Goal: Transaction & Acquisition: Purchase product/service

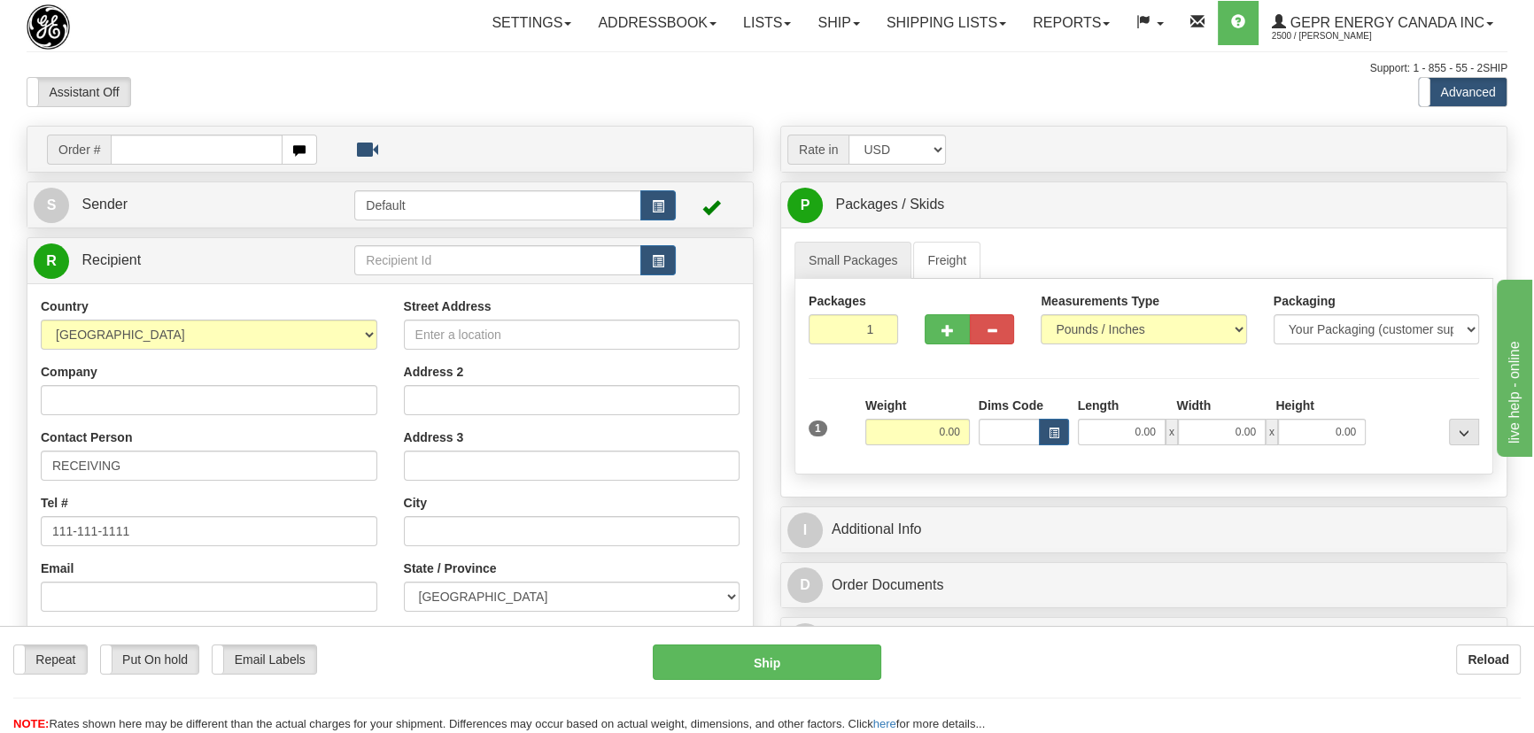
click at [778, 100] on div "Assistant On Assistant Off Do a return Do a return Previous Next Standard Advan…" at bounding box center [766, 92] width 1507 height 30
click at [206, 150] on input "text" at bounding box center [197, 150] width 172 height 30
paste input "0086691434"
click at [131, 148] on input "0086691434" at bounding box center [197, 150] width 172 height 30
click at [134, 150] on input "0086691434" at bounding box center [197, 150] width 172 height 30
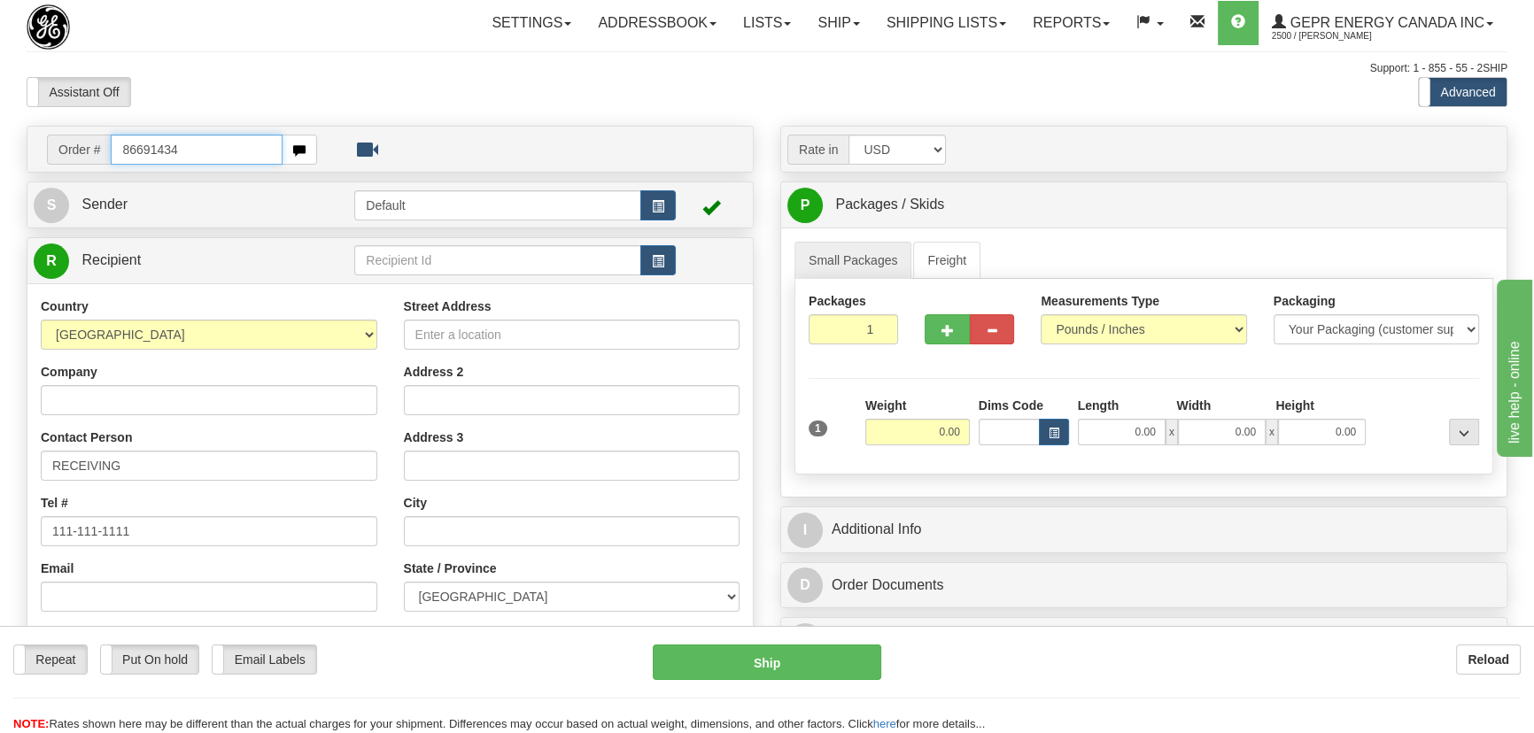
type input "86691434"
click at [527, 110] on body "Training Course Close Toggle navigation Settings Shipping Preferences New Recip…" at bounding box center [772, 366] width 1545 height 733
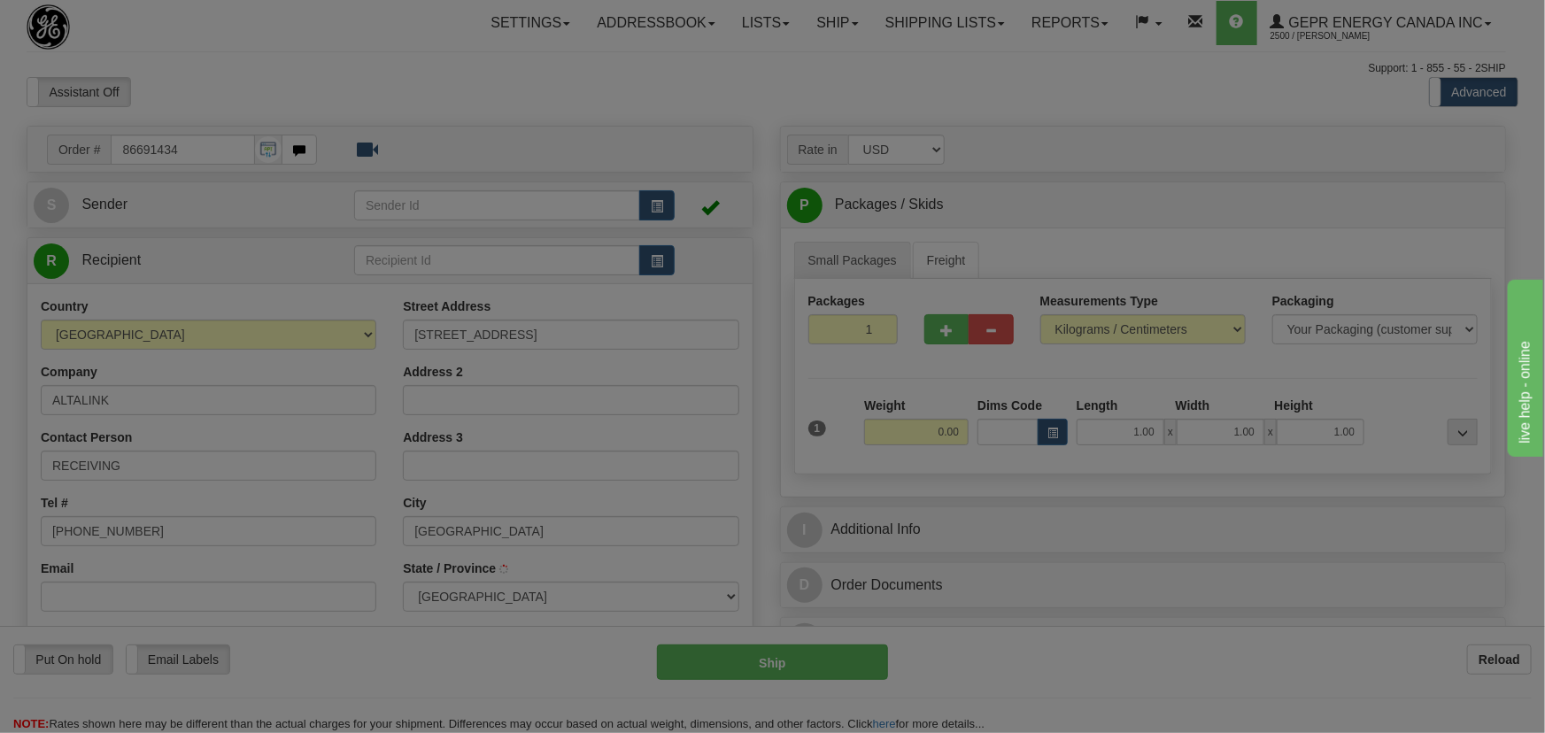
type input "[GEOGRAPHIC_DATA]"
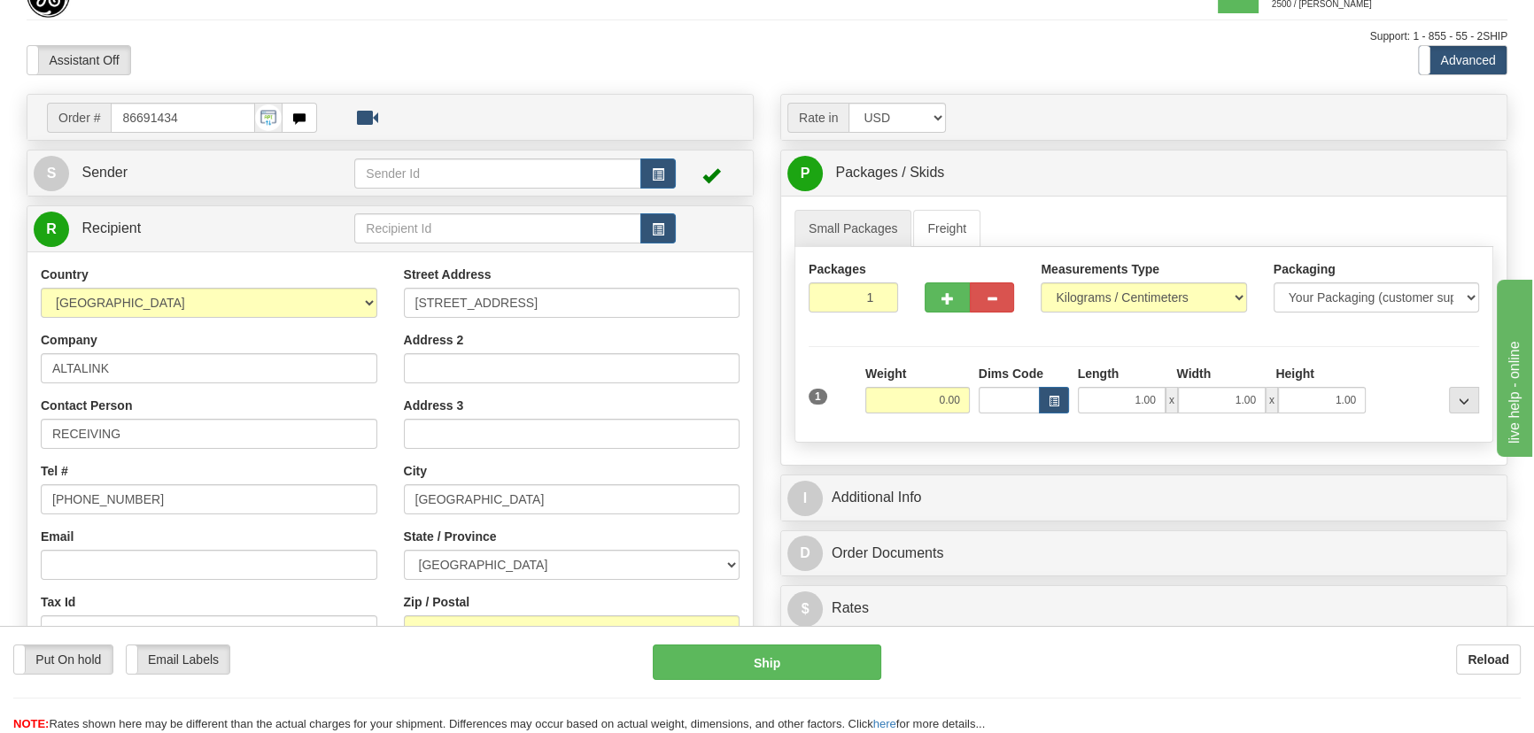
scroll to position [80, 0]
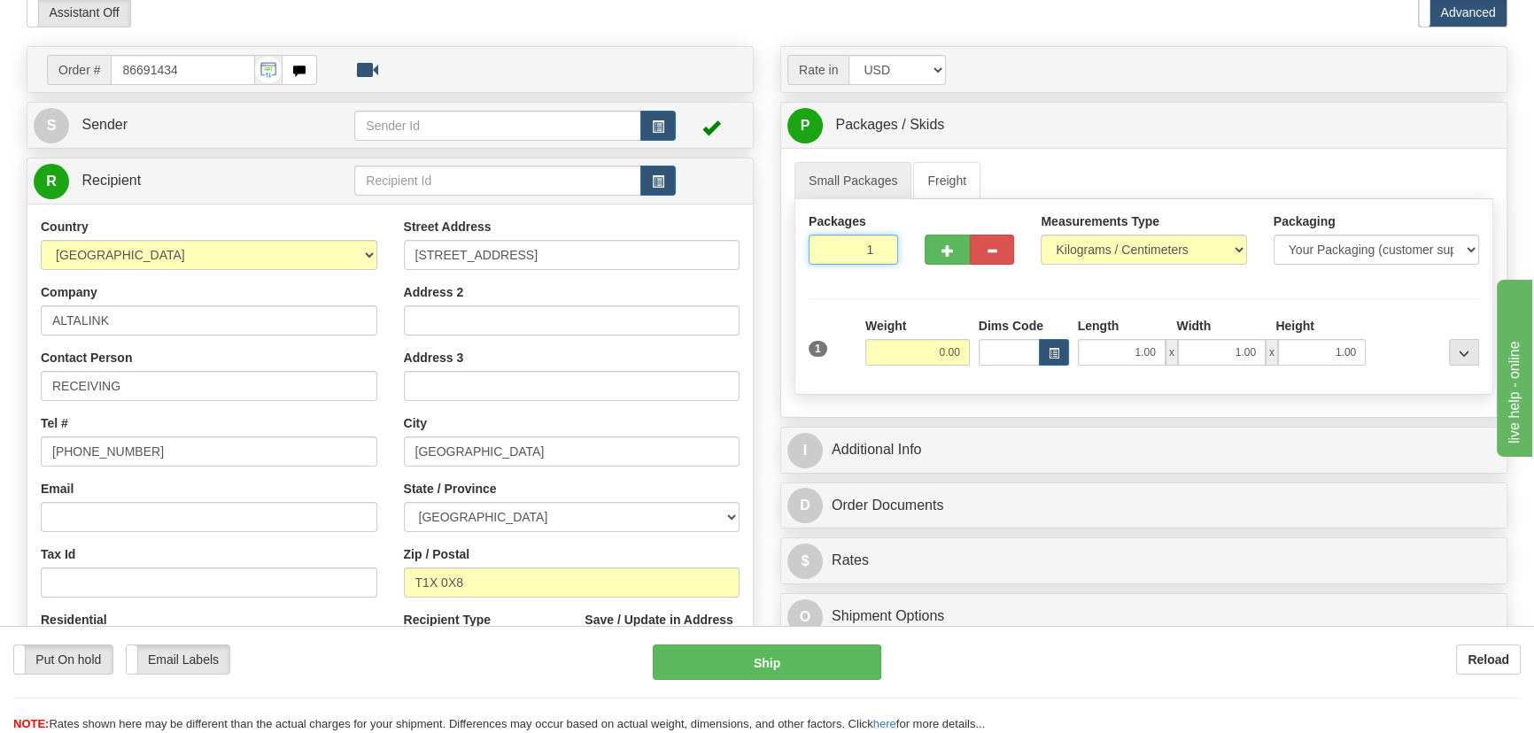
drag, startPoint x: 849, startPoint y: 259, endPoint x: 891, endPoint y: 274, distance: 44.3
click at [891, 274] on div "Packages 1 1" at bounding box center [853, 246] width 116 height 66
type input "4"
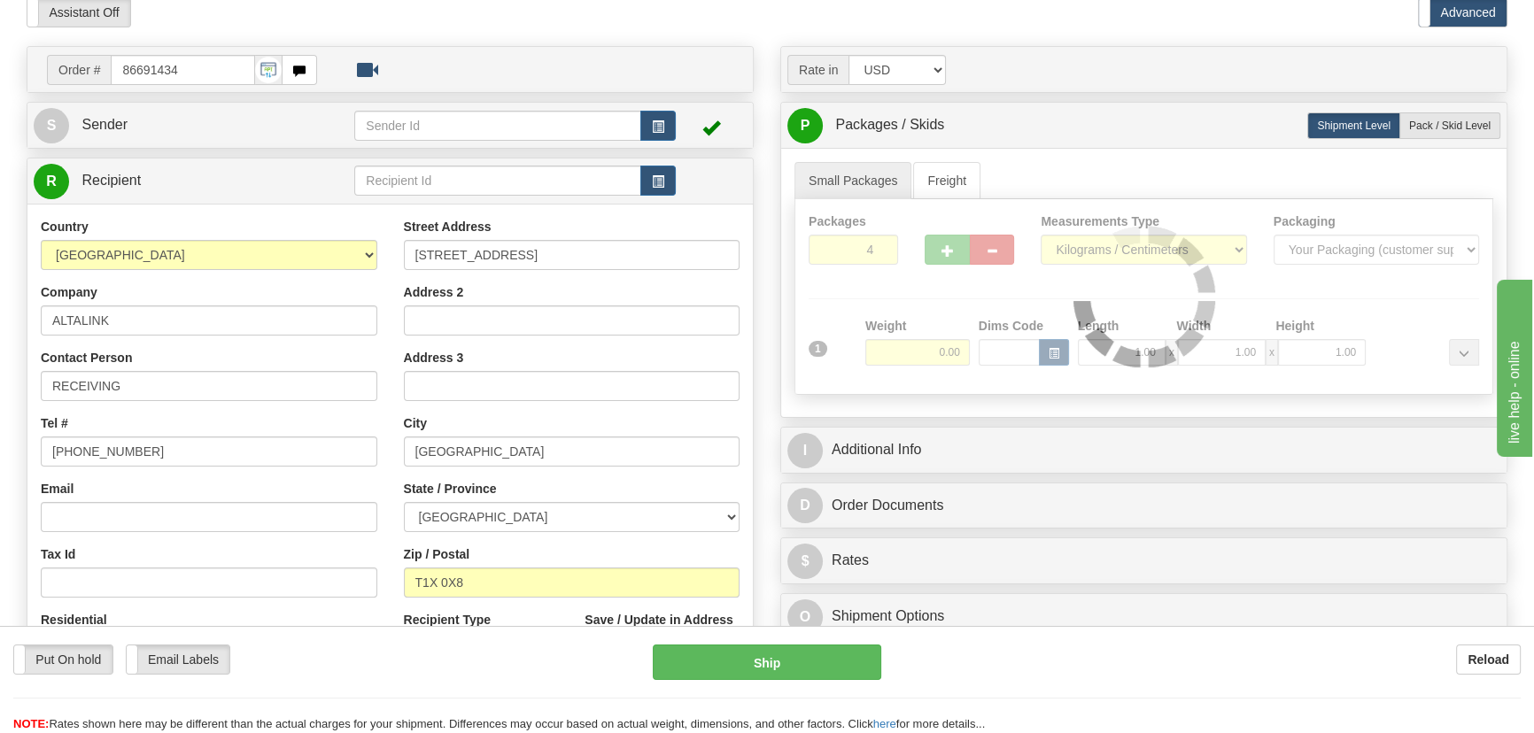
click at [896, 284] on div "Packages 4 1 Measurements Type" at bounding box center [1143, 297] width 699 height 196
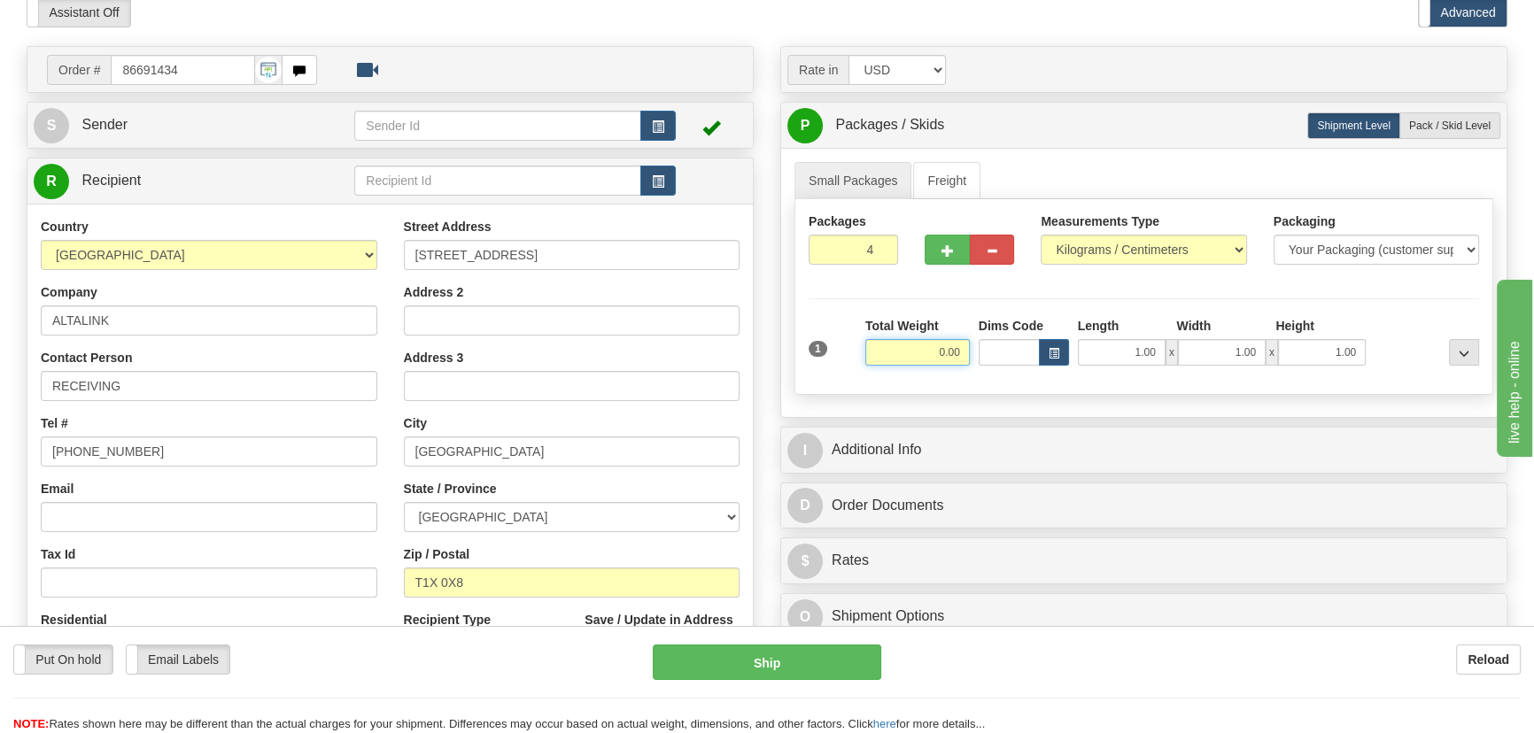
click at [902, 354] on input "0.00" at bounding box center [917, 352] width 104 height 27
type input "136.00"
click at [1120, 245] on select "Pounds / Inches Kilograms / Centimeters" at bounding box center [1143, 250] width 205 height 30
select select "0"
click at [1041, 235] on select "Pounds / Inches Kilograms / Centimeters" at bounding box center [1143, 250] width 205 height 30
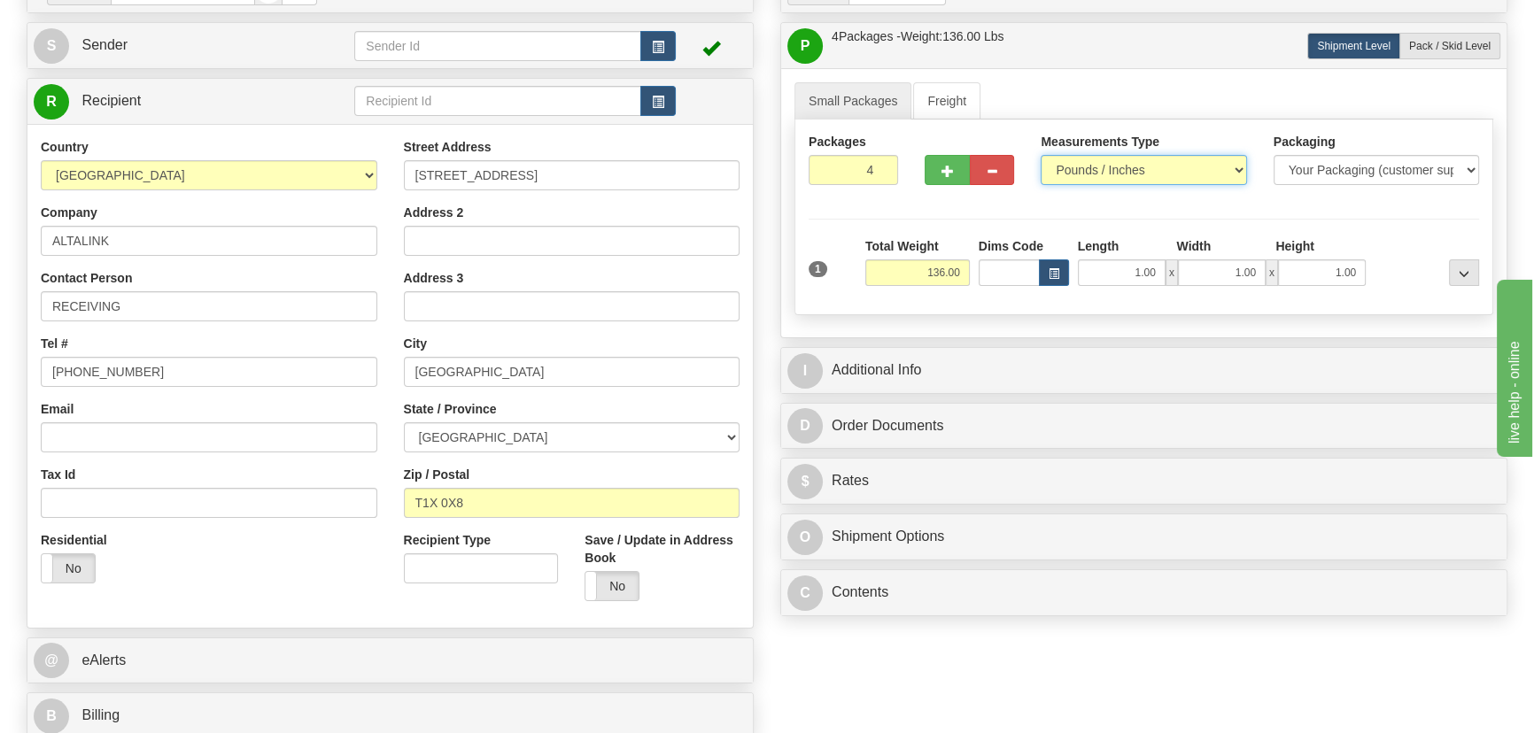
scroll to position [321, 0]
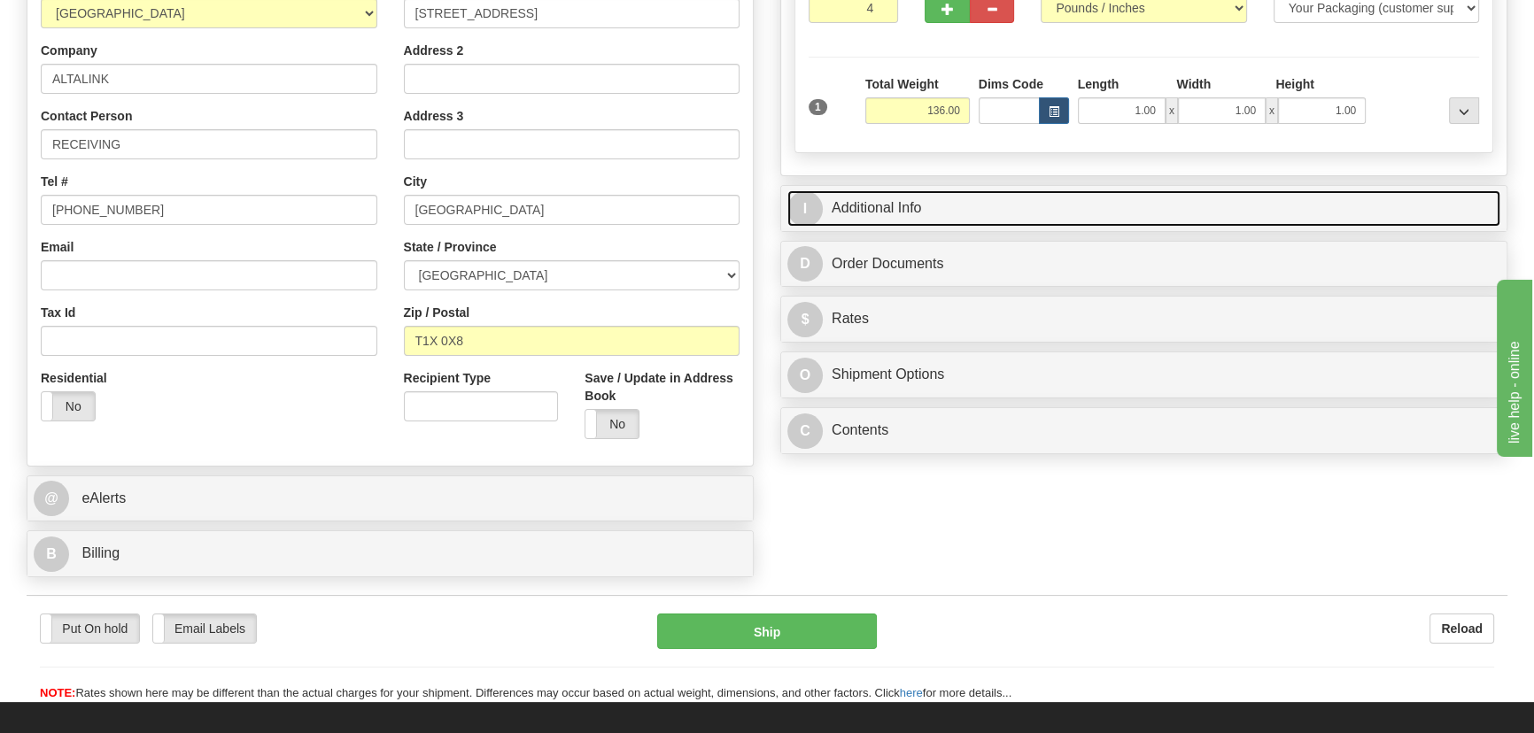
click at [1183, 208] on link "I Additional Info" at bounding box center [1143, 208] width 713 height 36
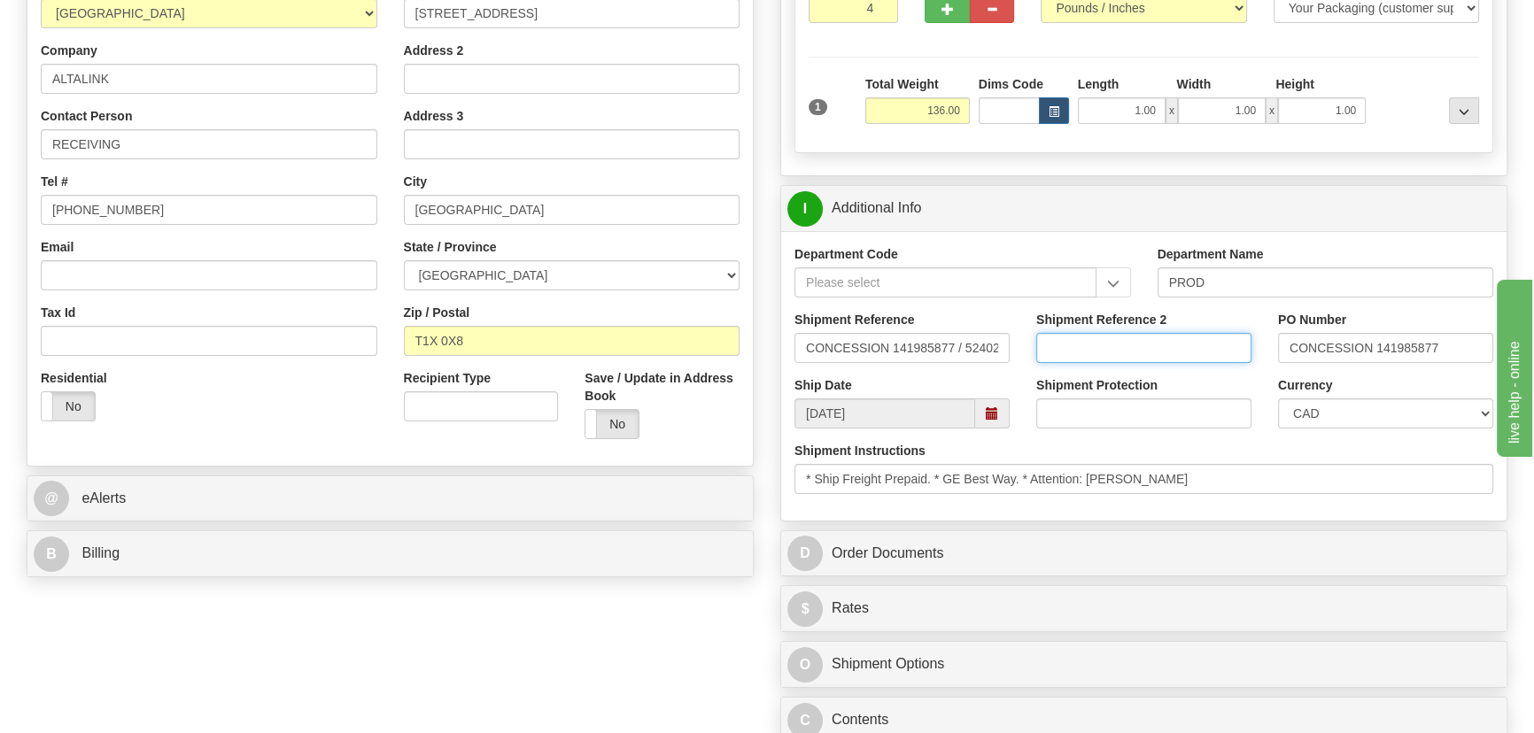
click at [1094, 355] on input "Shipment Reference 2" at bounding box center [1143, 348] width 215 height 30
paste input "5399004464"
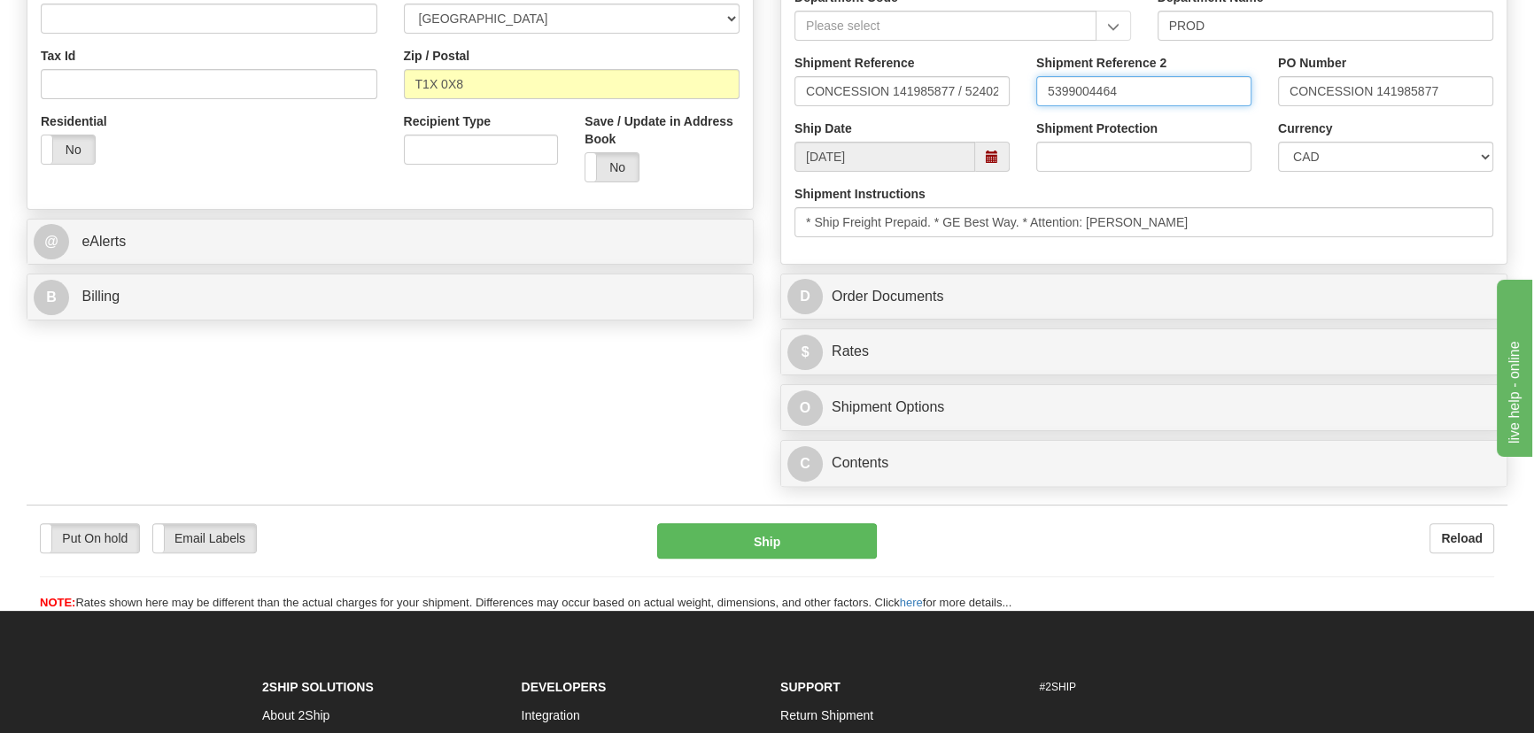
scroll to position [644, 0]
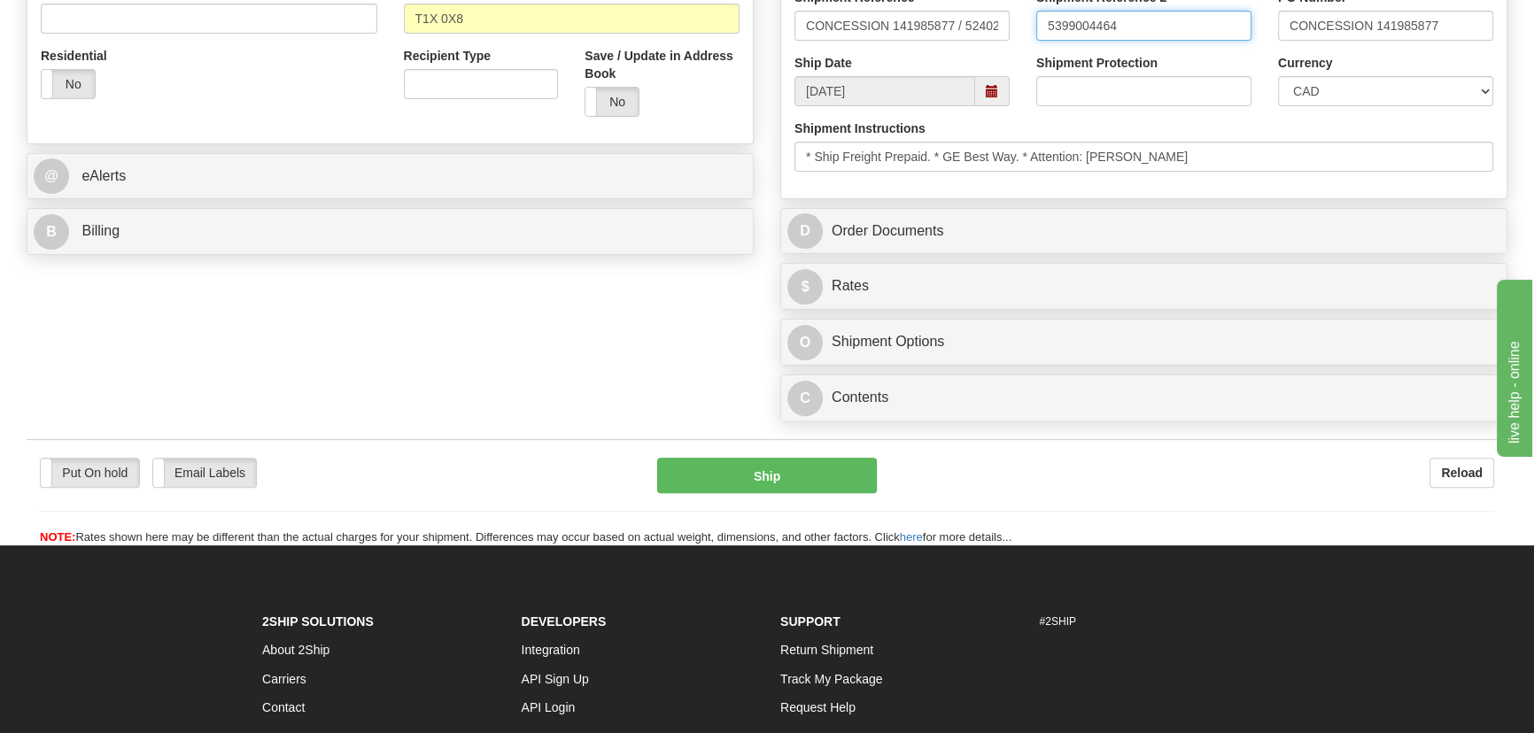
type input "5399004464"
click at [1063, 416] on div "C Contents Documents Commodities" at bounding box center [1143, 397] width 725 height 45
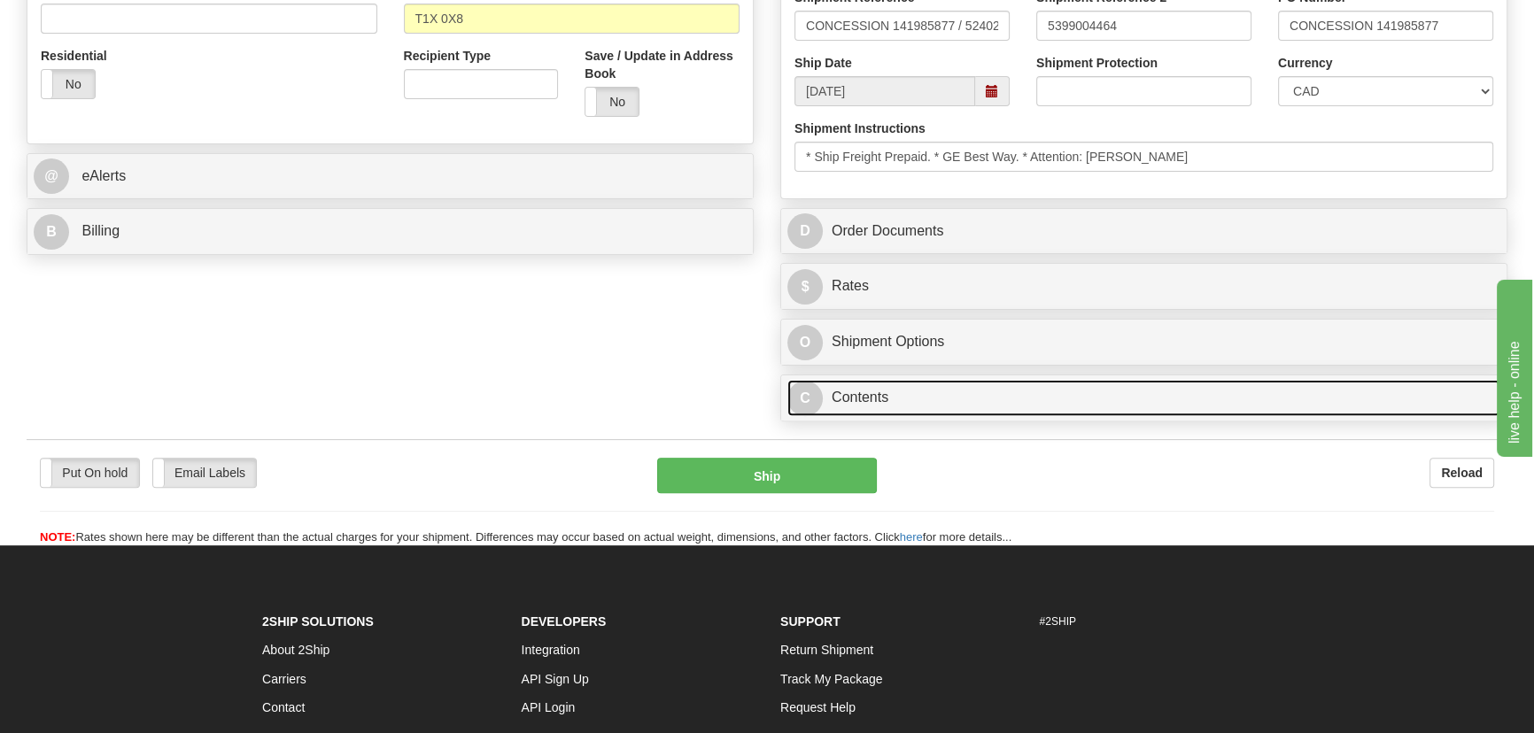
click at [1072, 407] on link "C Contents" at bounding box center [1143, 398] width 713 height 36
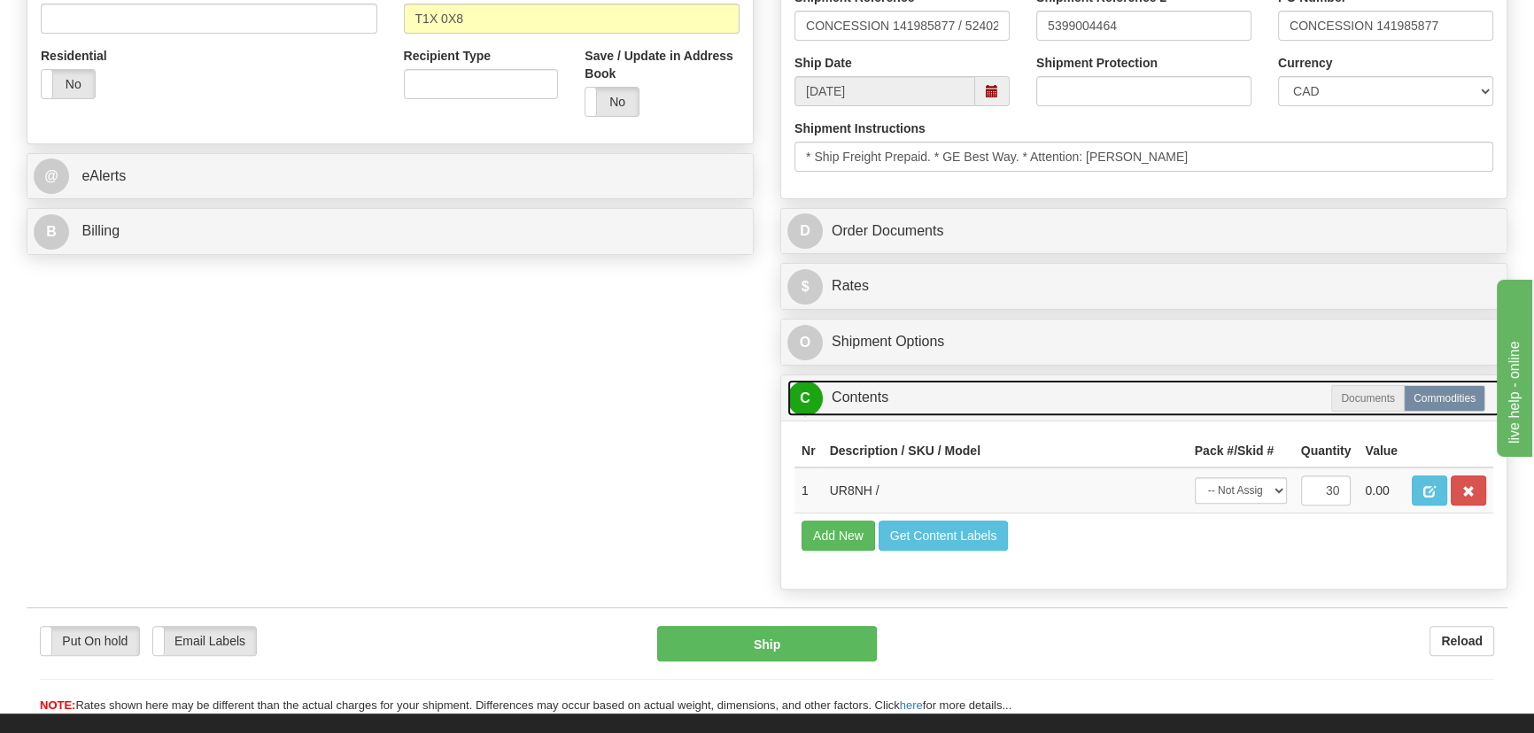
click at [1072, 407] on link "C Contents" at bounding box center [1143, 398] width 713 height 36
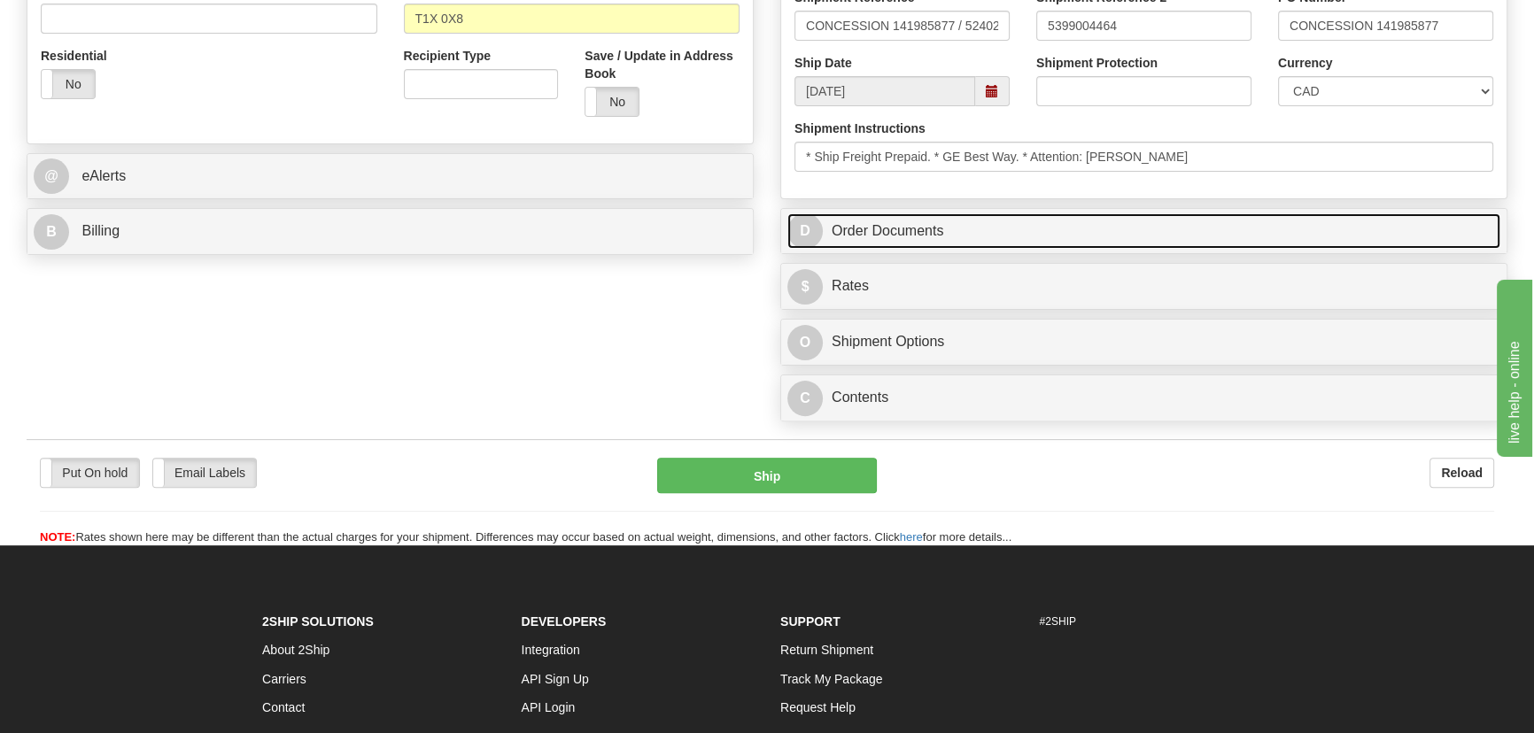
click at [1192, 225] on link "D Order Documents" at bounding box center [1143, 231] width 713 height 36
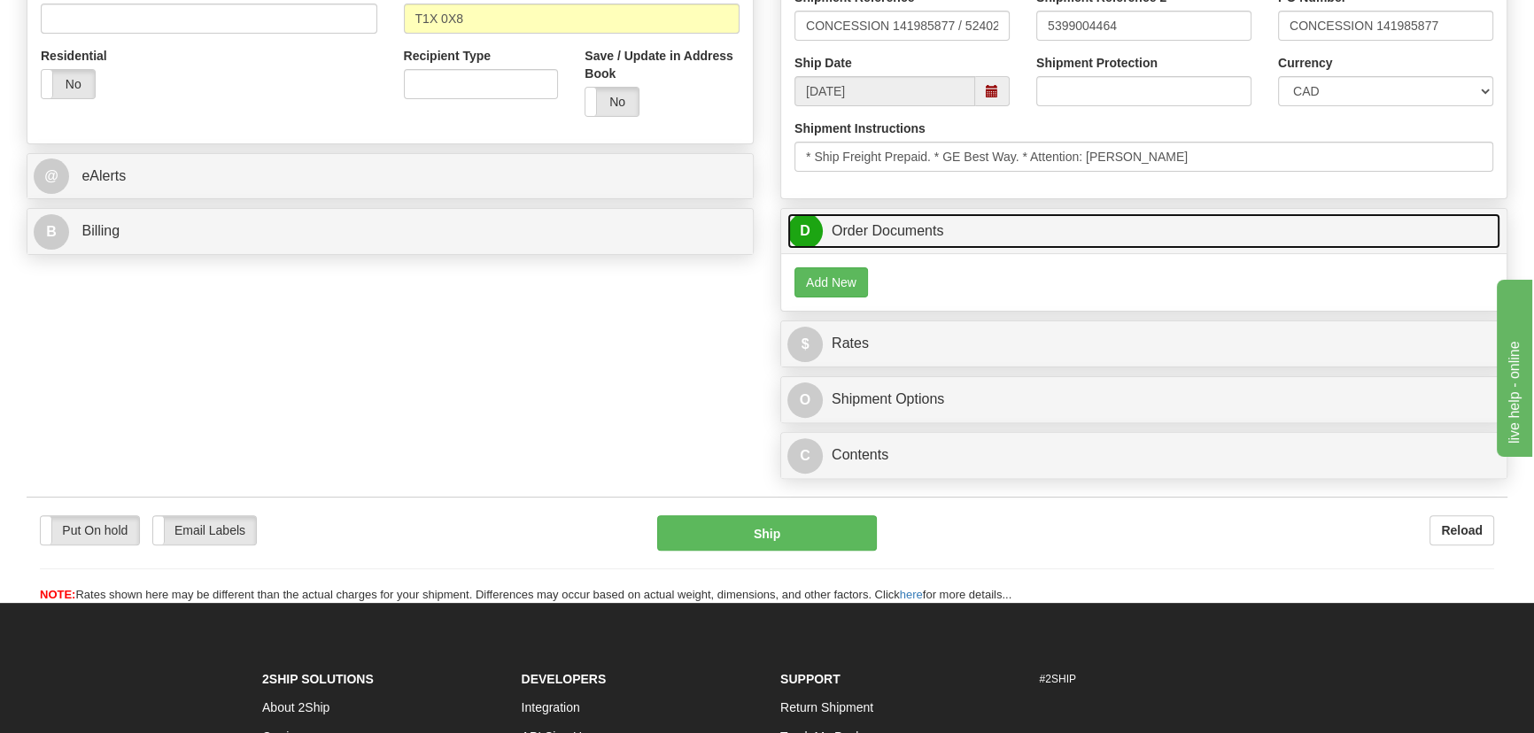
click at [1192, 225] on link "D Order Documents" at bounding box center [1143, 231] width 713 height 36
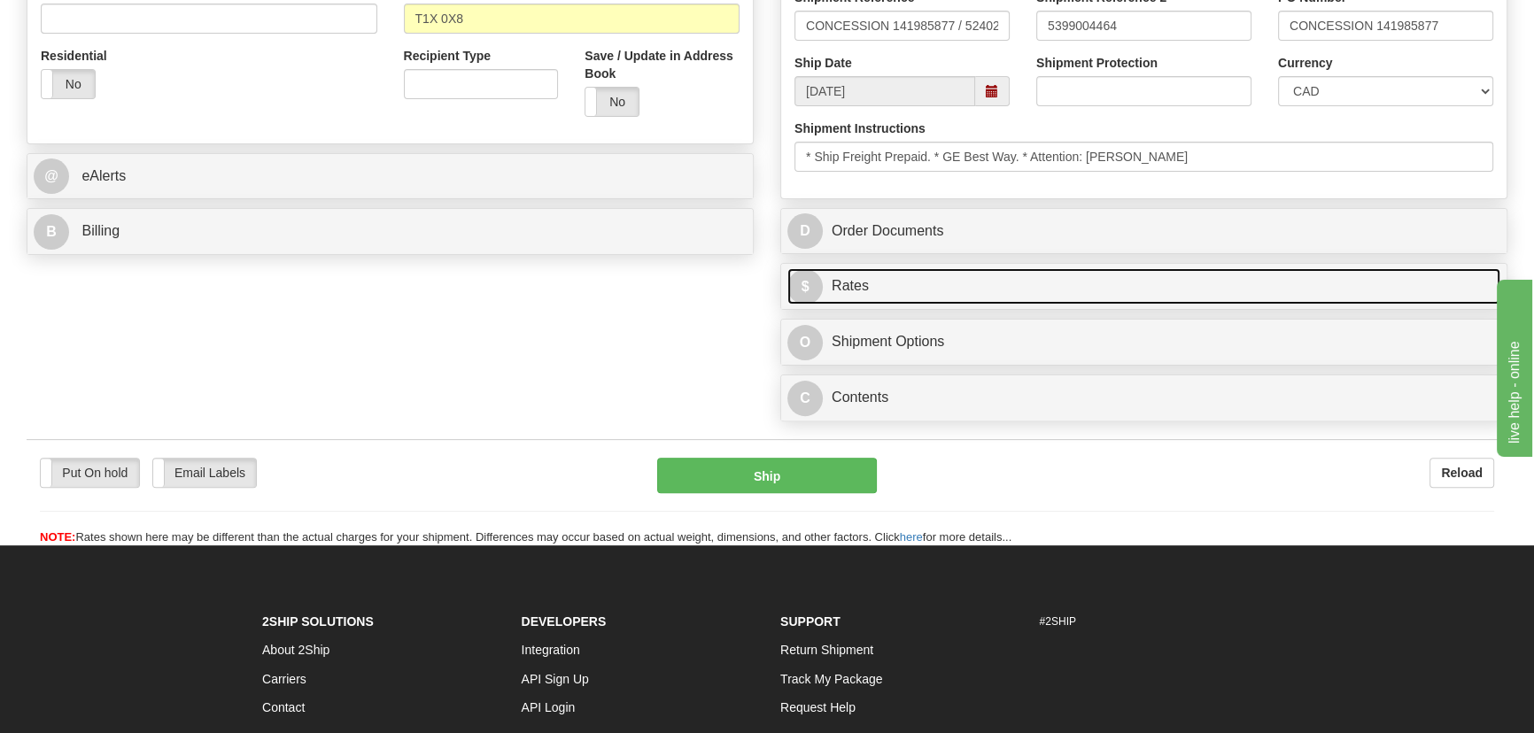
click at [1120, 282] on link "$ Rates" at bounding box center [1143, 286] width 713 height 36
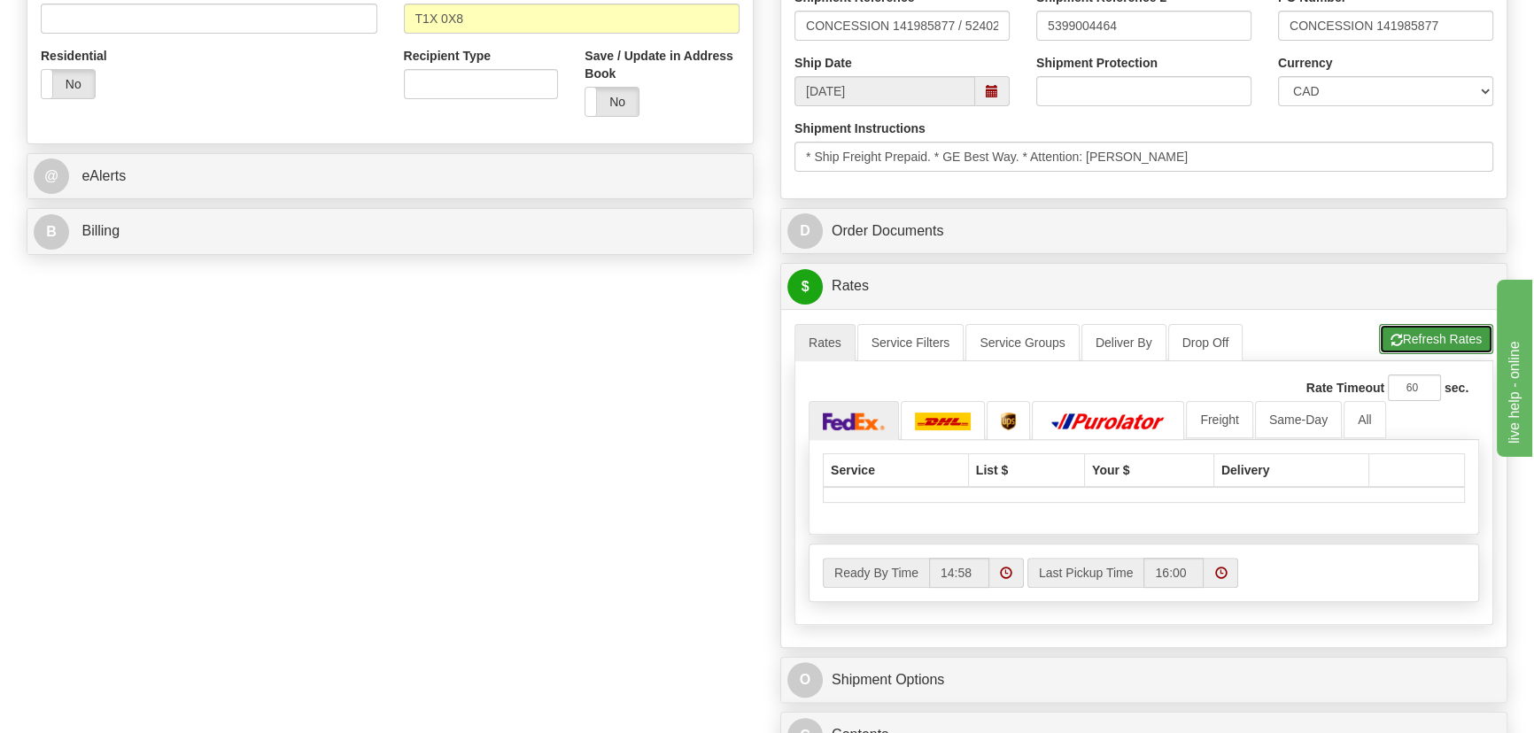
click at [1456, 338] on button "Refresh Rates" at bounding box center [1436, 339] width 114 height 30
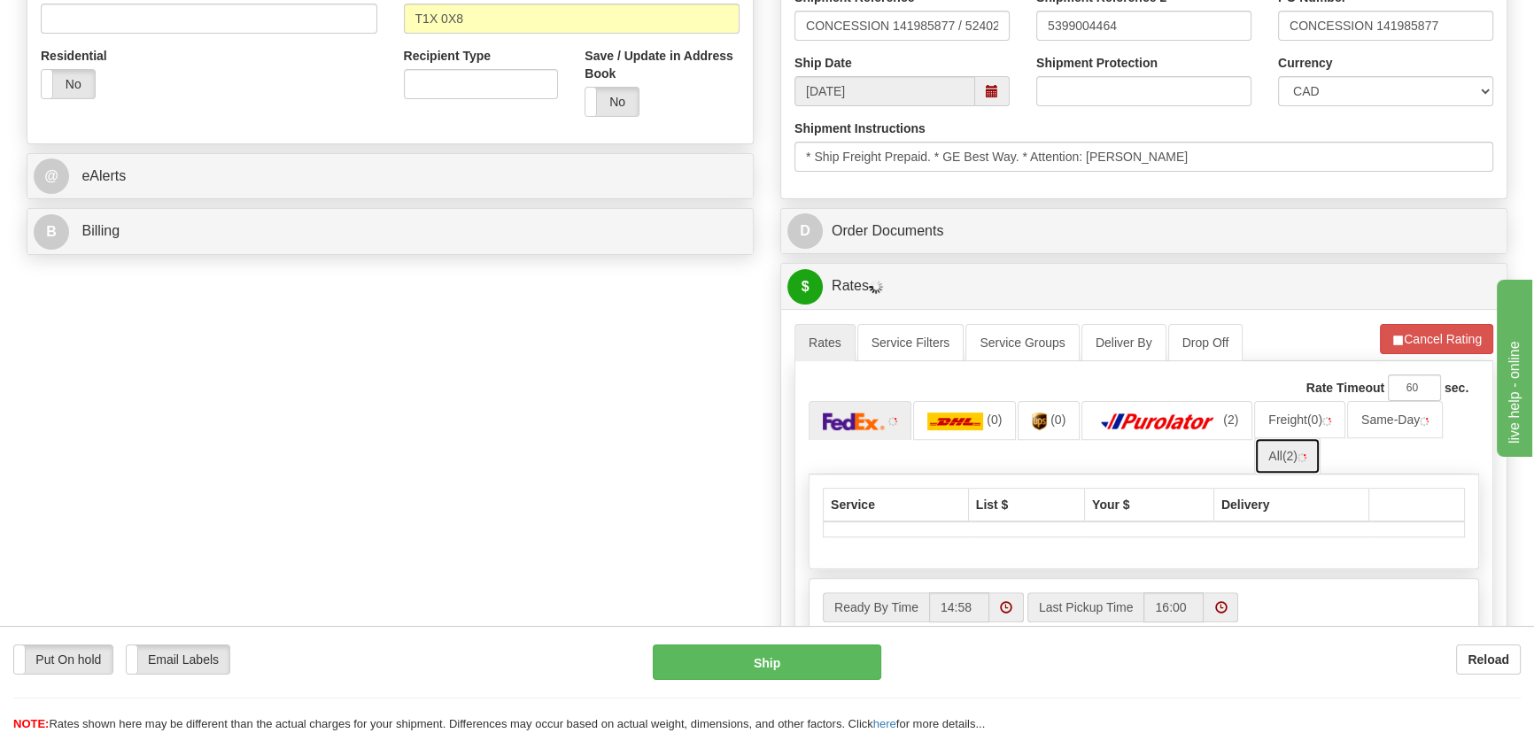
click at [1283, 449] on link "All (2)" at bounding box center [1287, 455] width 66 height 37
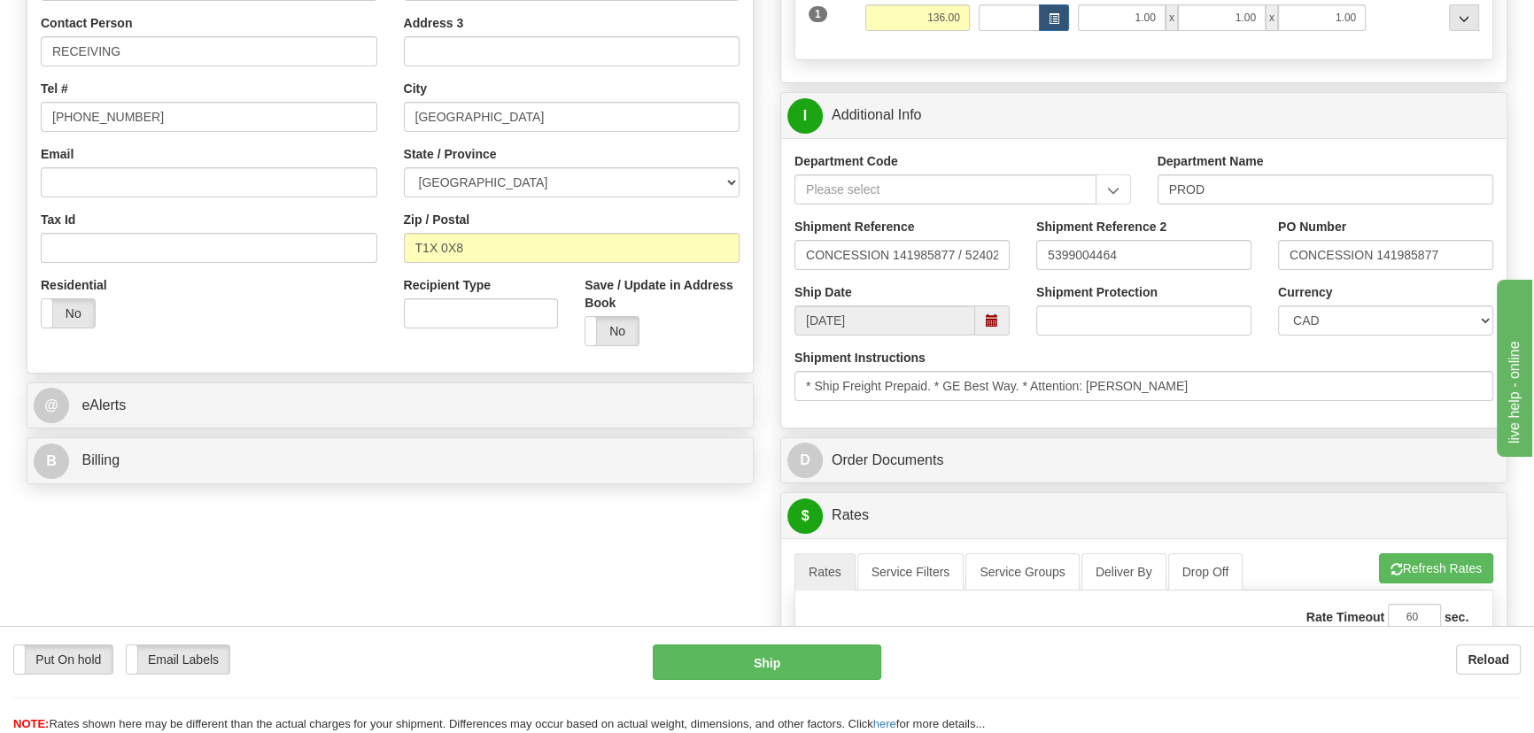
scroll to position [402, 0]
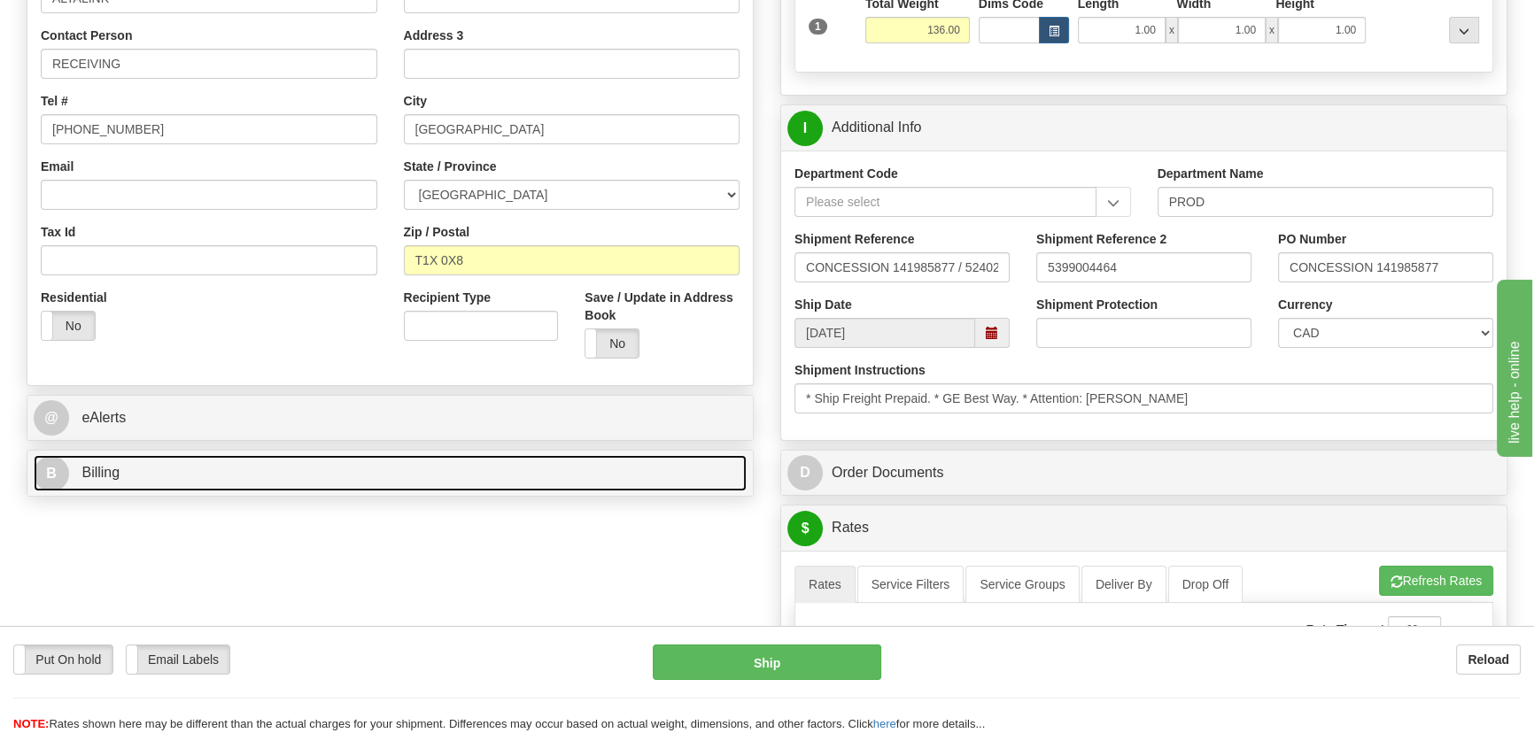
click at [618, 474] on link "B Billing" at bounding box center [390, 473] width 713 height 36
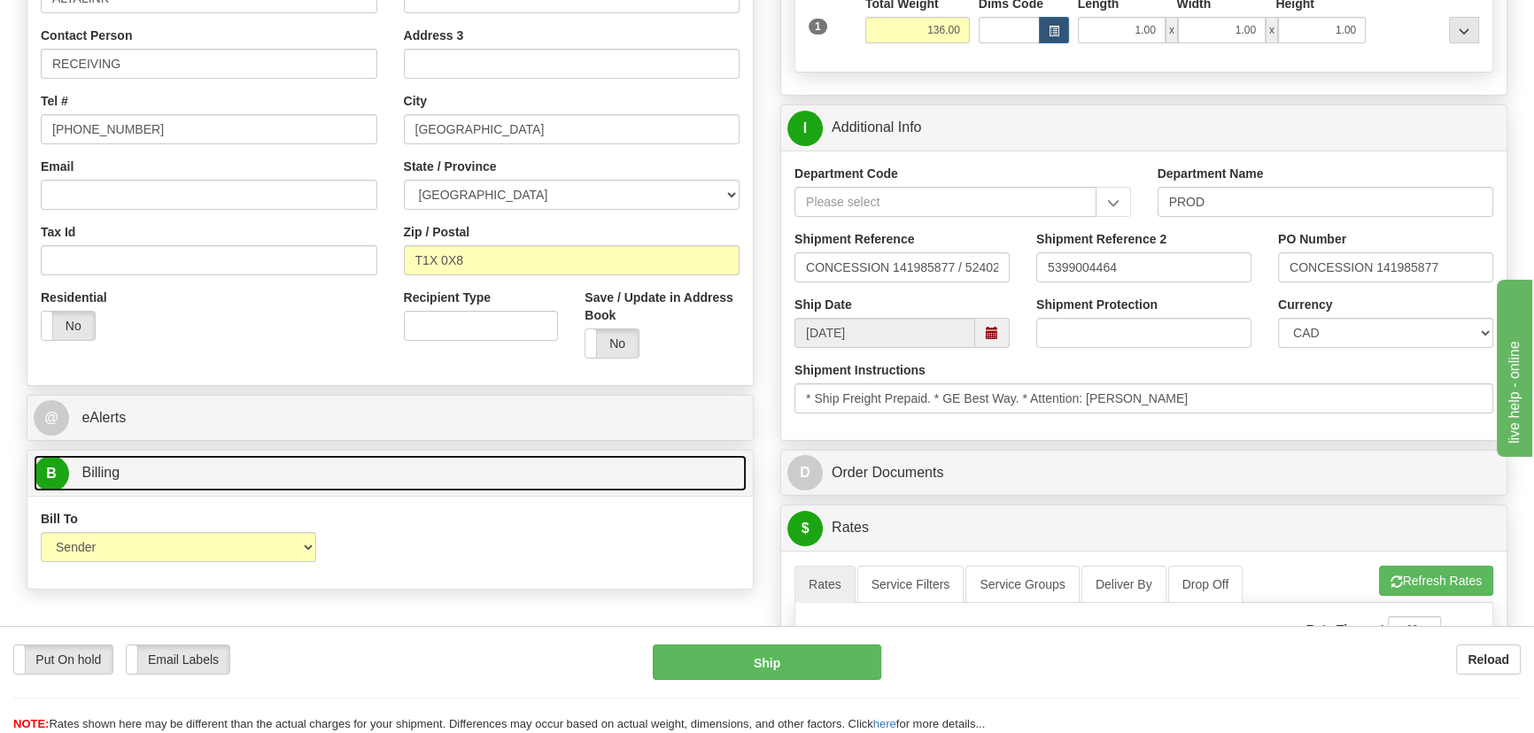
click at [618, 474] on link "B Billing" at bounding box center [390, 473] width 713 height 36
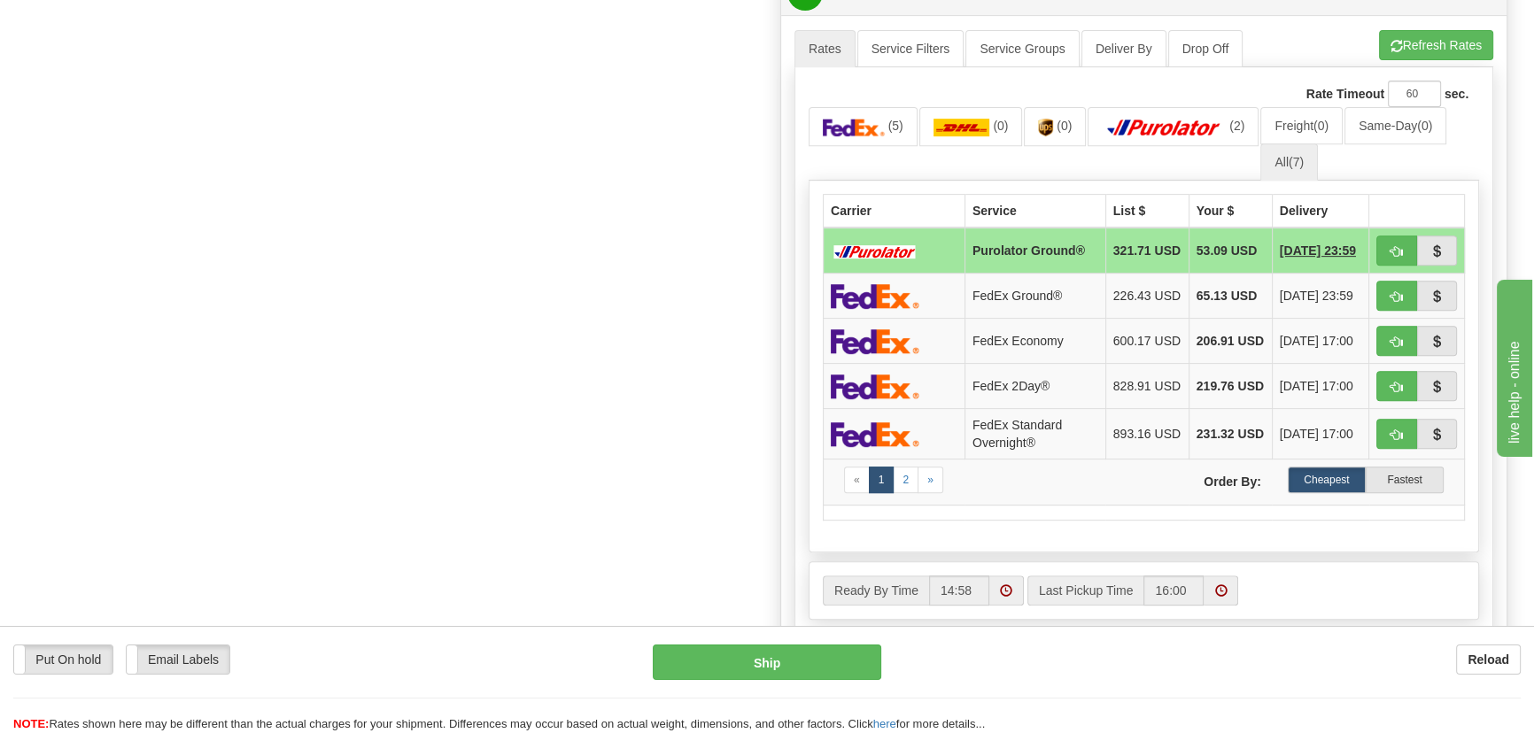
scroll to position [965, 0]
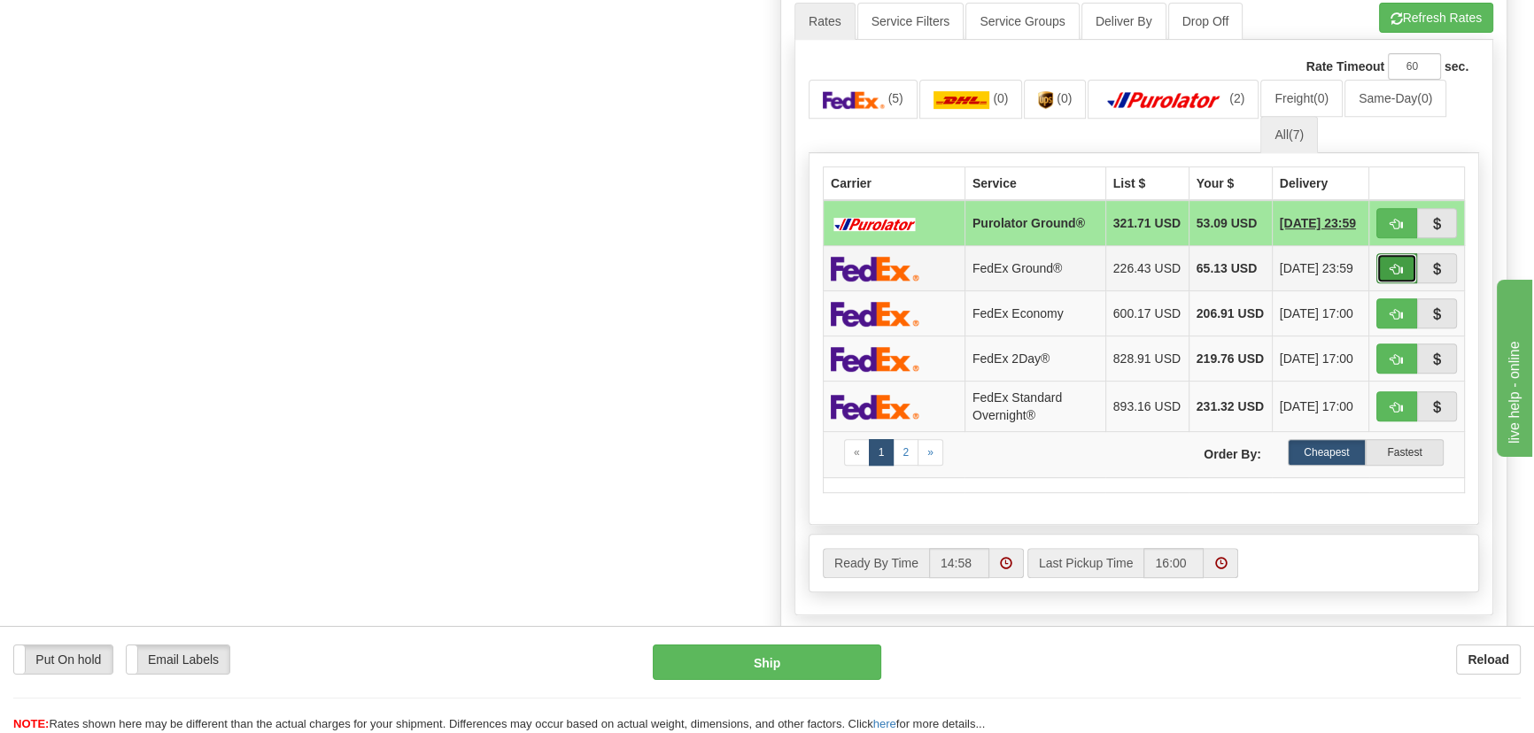
click at [1398, 266] on button "button" at bounding box center [1396, 268] width 41 height 30
type input "92"
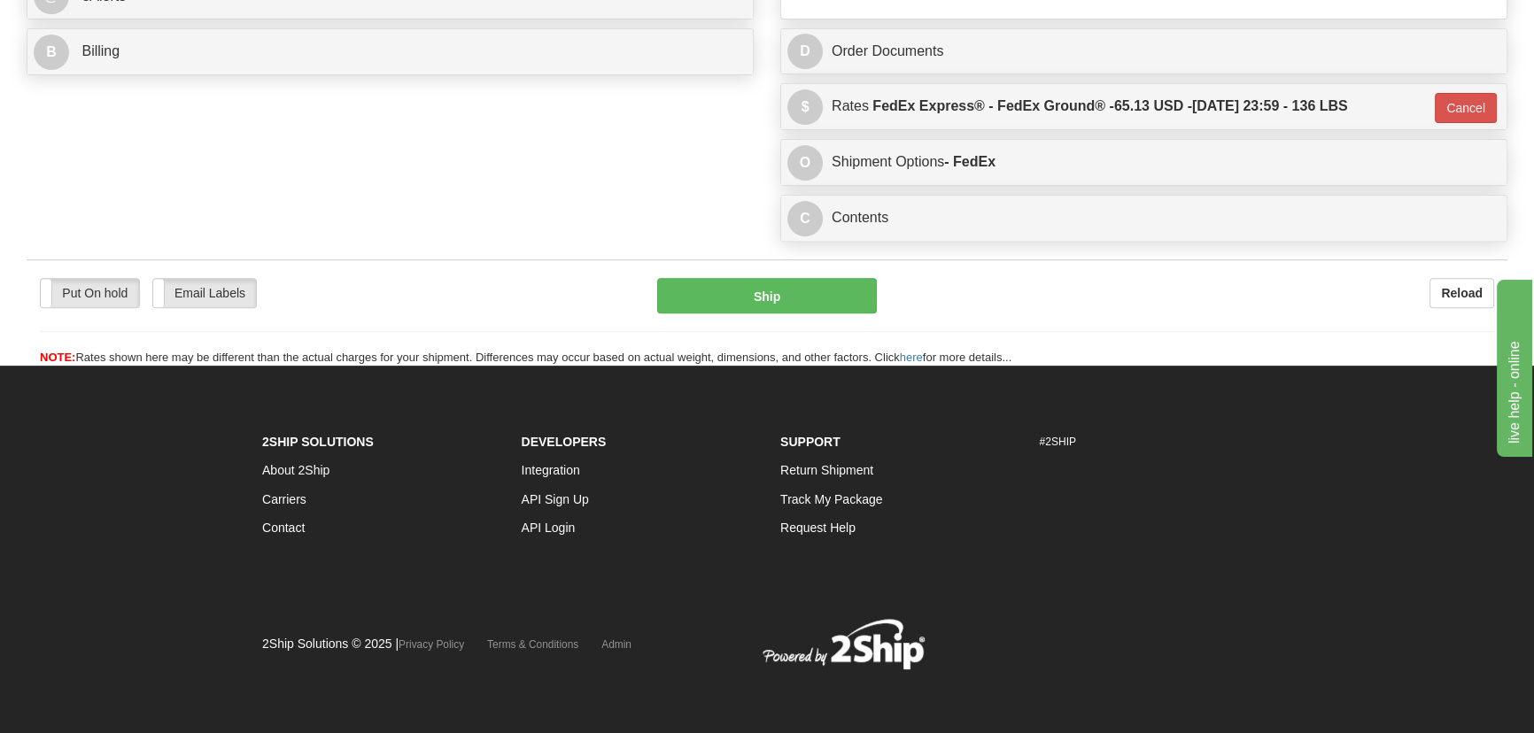
scroll to position [824, 0]
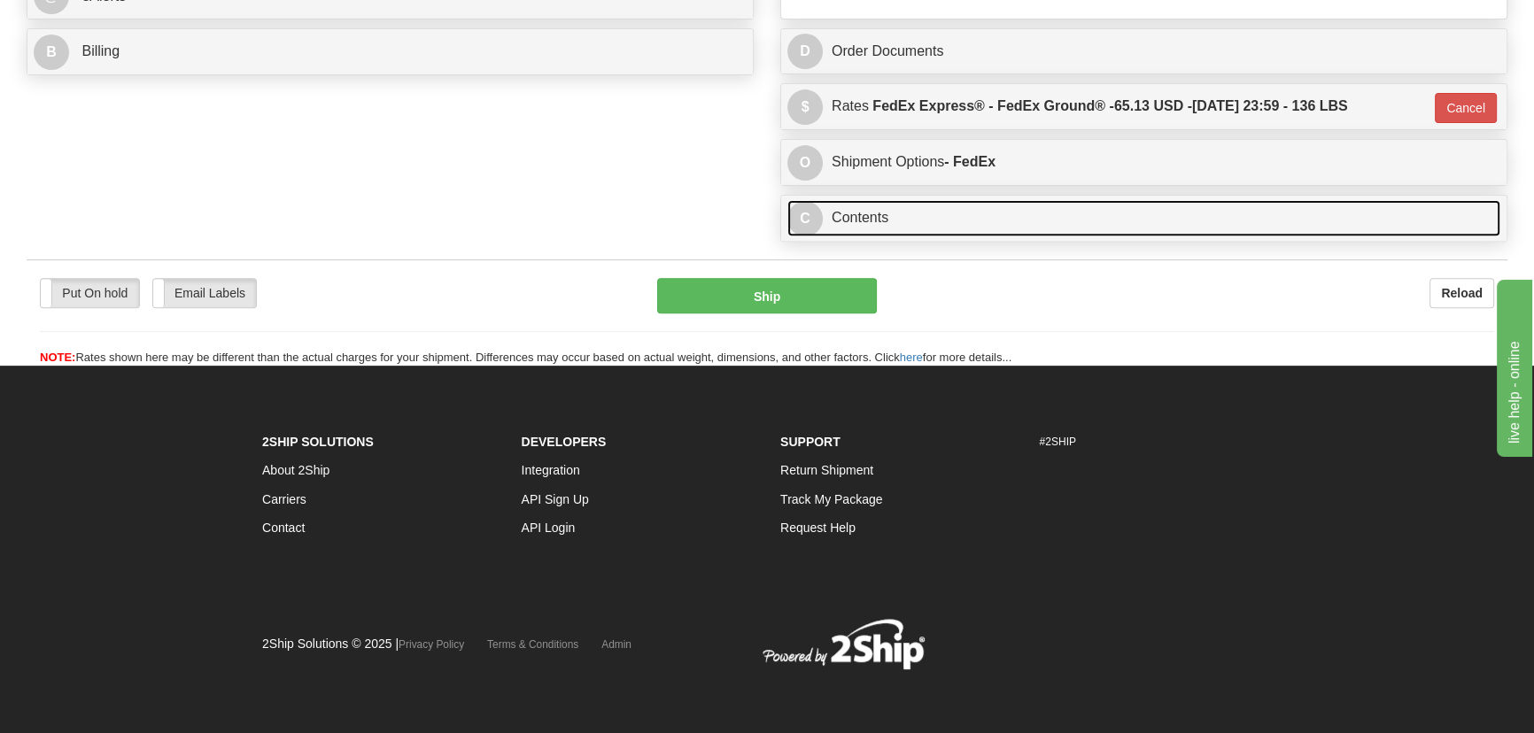
click at [1321, 217] on link "C Contents" at bounding box center [1143, 218] width 713 height 36
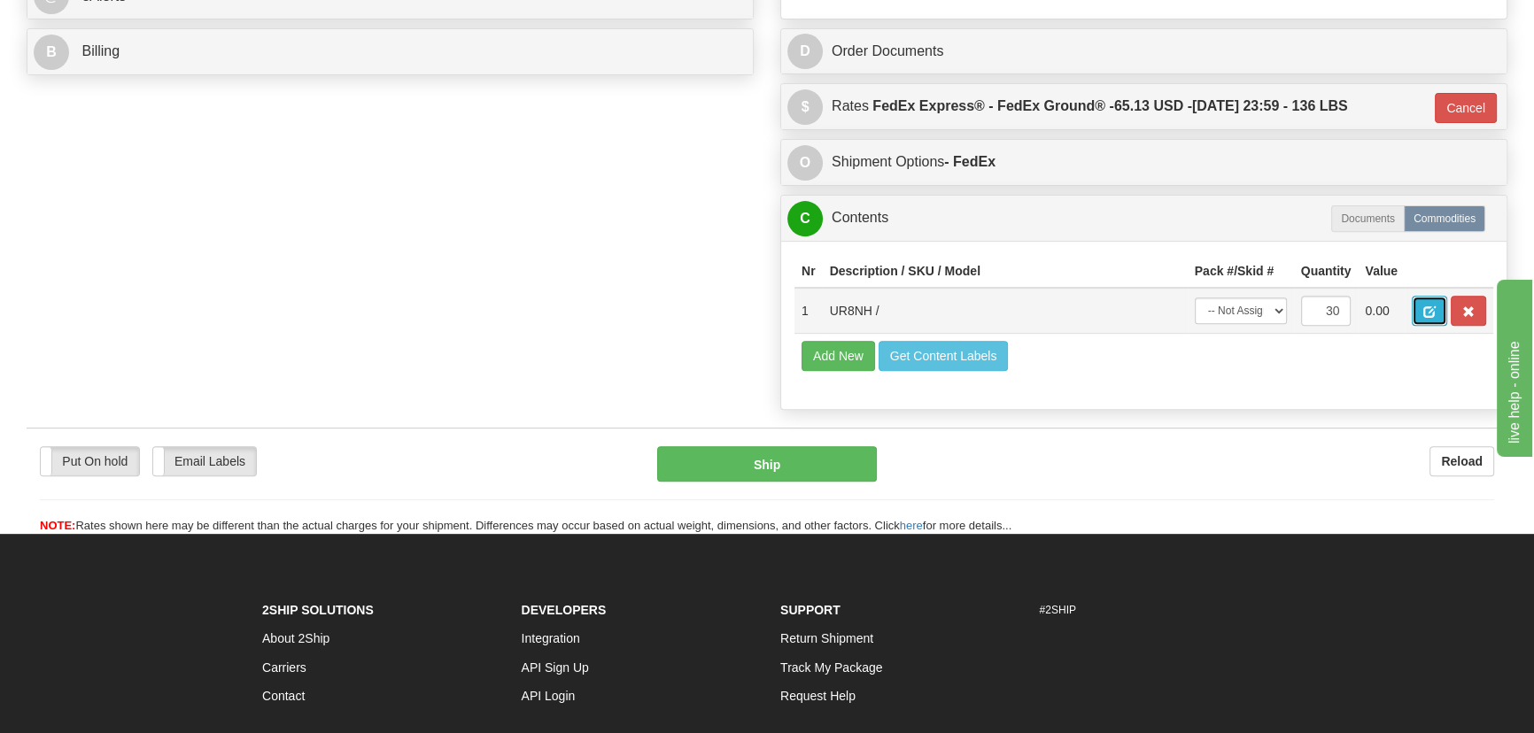
click at [1424, 307] on span "button" at bounding box center [1429, 312] width 12 height 12
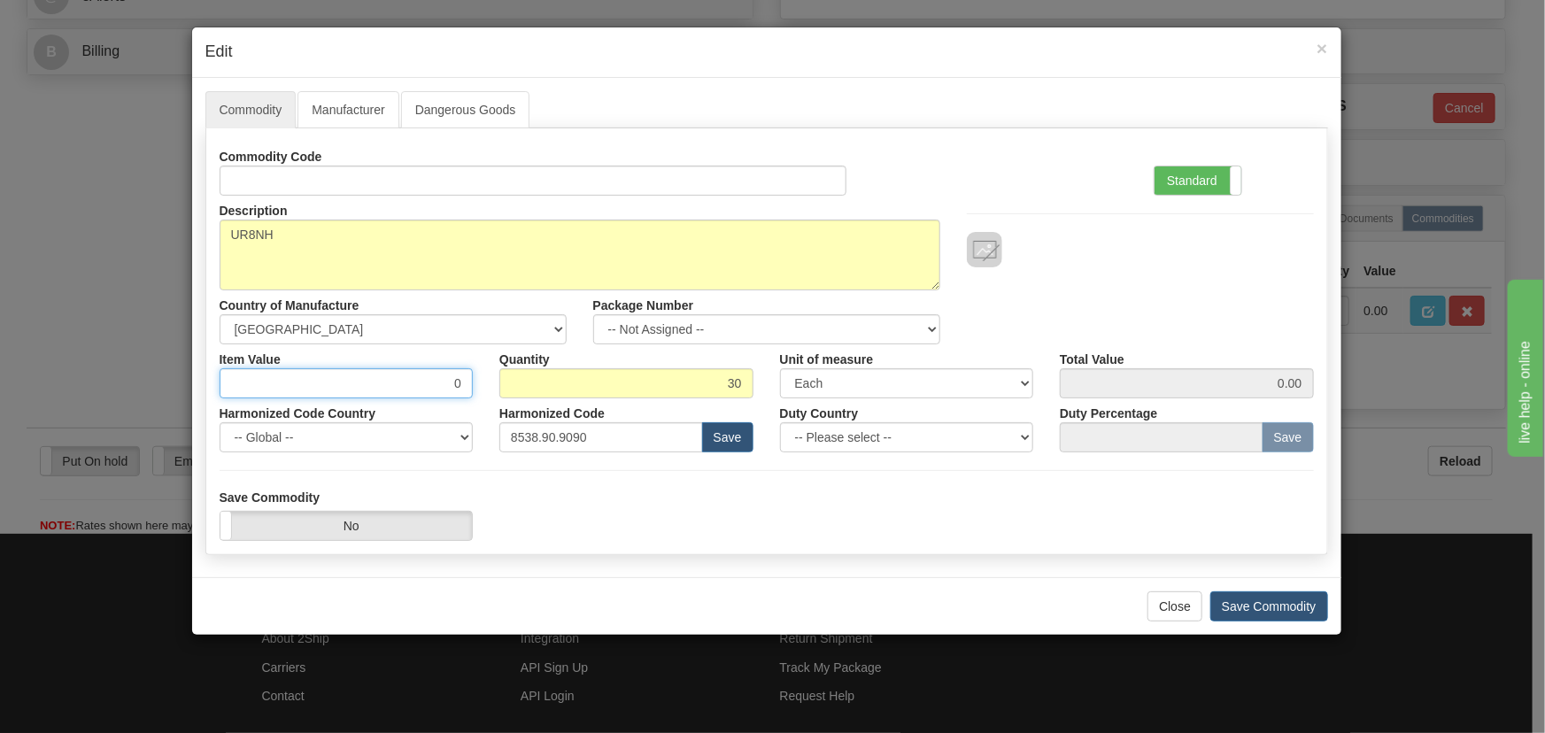
click at [489, 408] on div "Commodity Code Standard Advanced Description UR8NH Country of Manufacture -- Un…" at bounding box center [767, 297] width 1095 height 311
paste input "556,96"
type input "556.96"
type input "16708.80"
click at [1066, 151] on div "Commodity Code Standard Advanced" at bounding box center [766, 169] width 1121 height 54
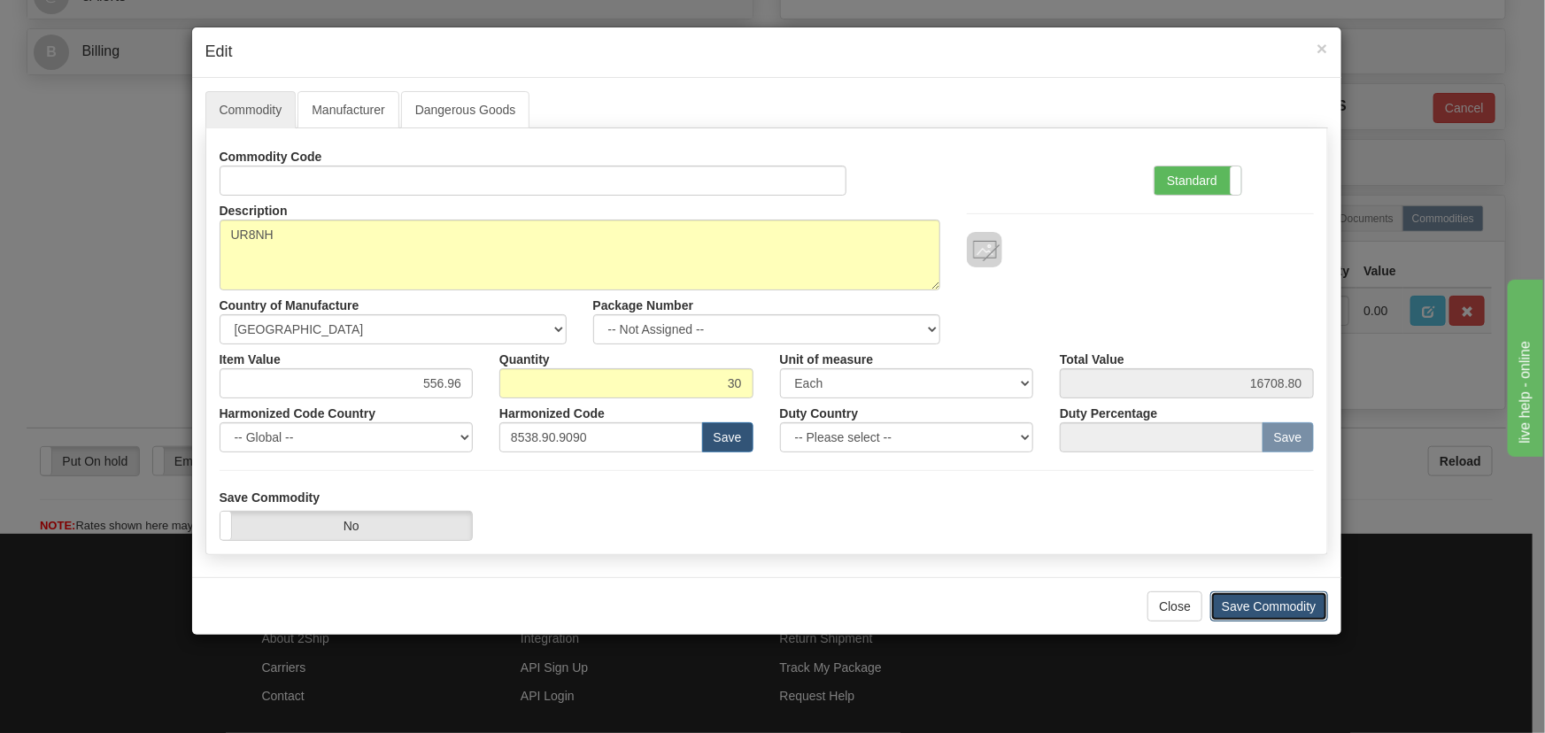
click at [1245, 600] on button "Save Commodity" at bounding box center [1270, 607] width 118 height 30
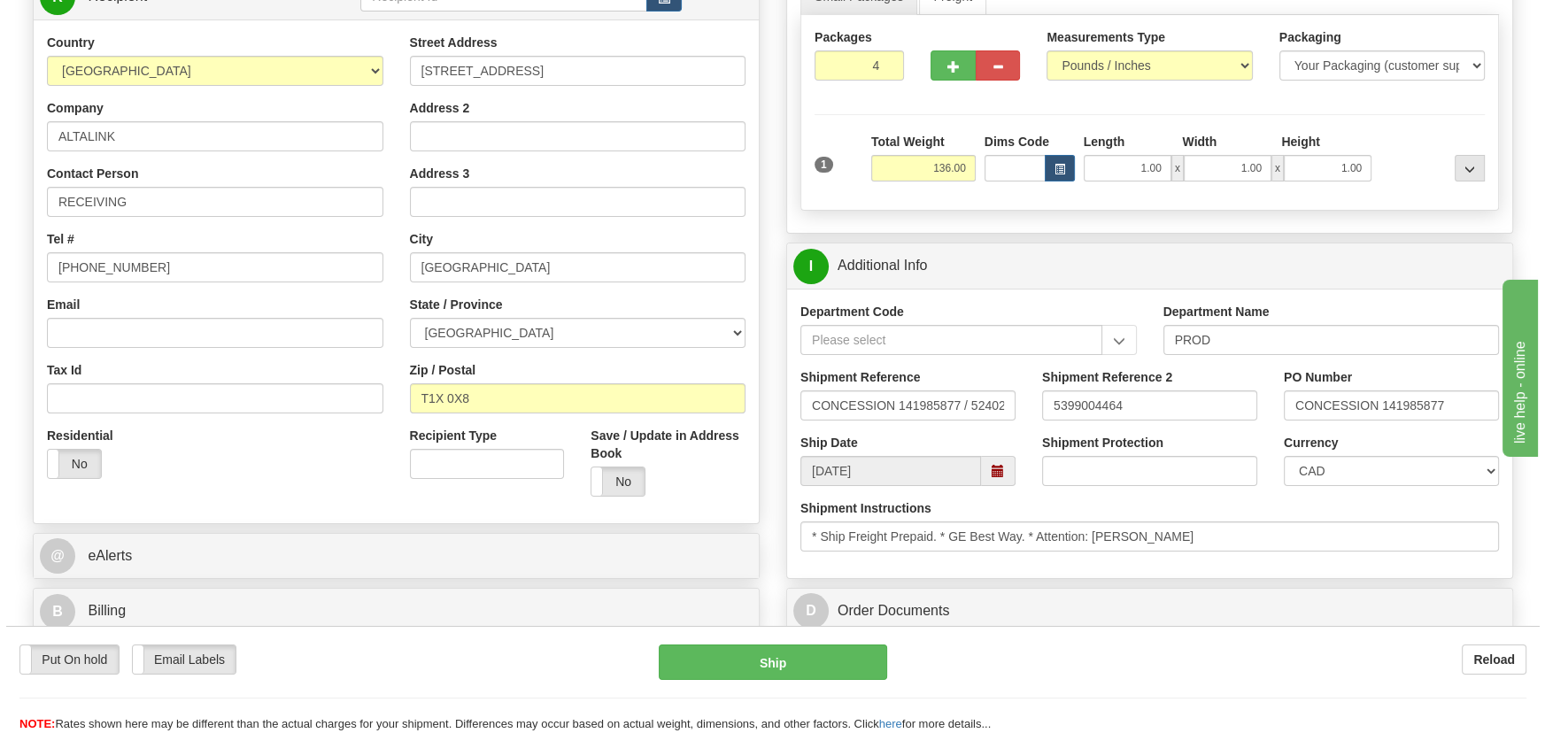
scroll to position [179, 0]
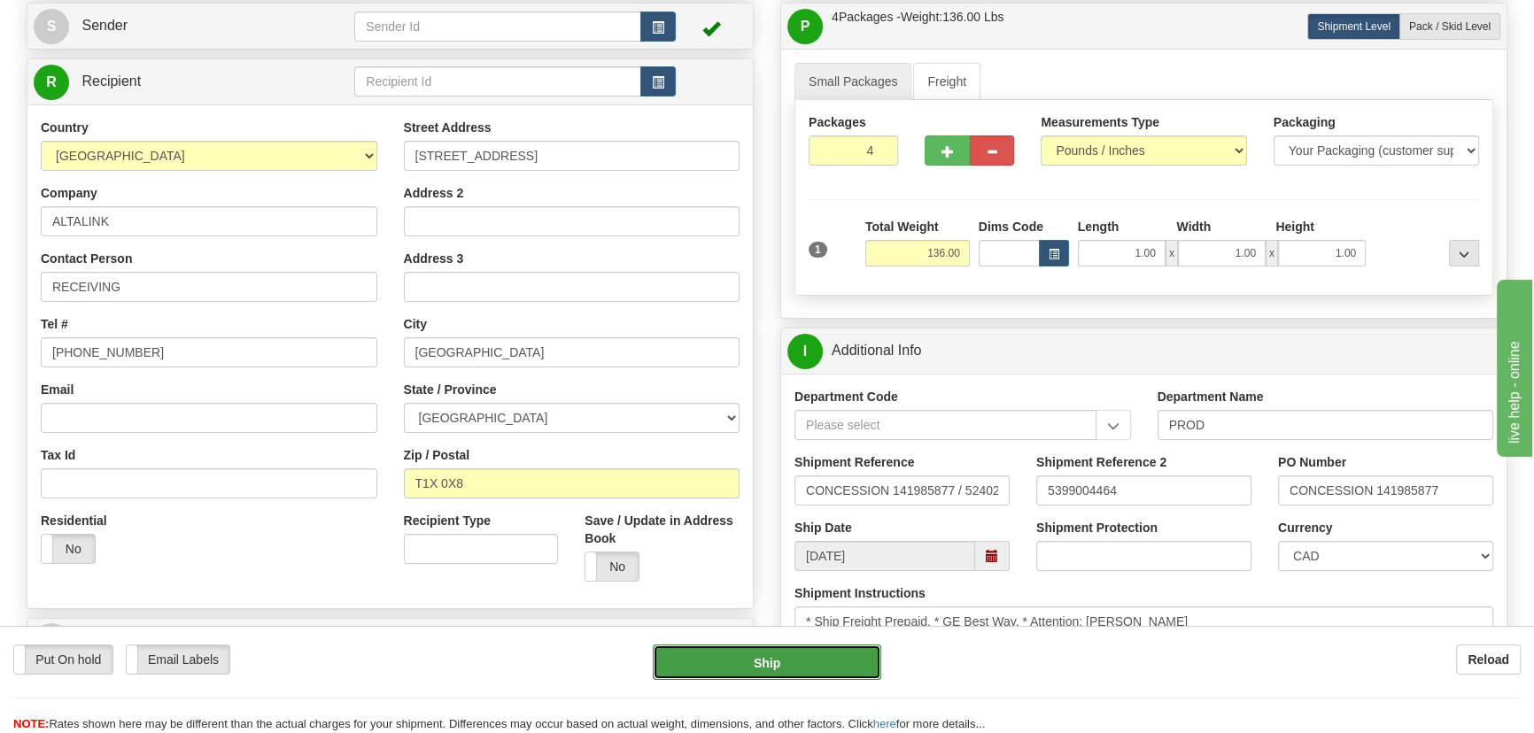
click at [815, 653] on button "Ship" at bounding box center [767, 662] width 229 height 35
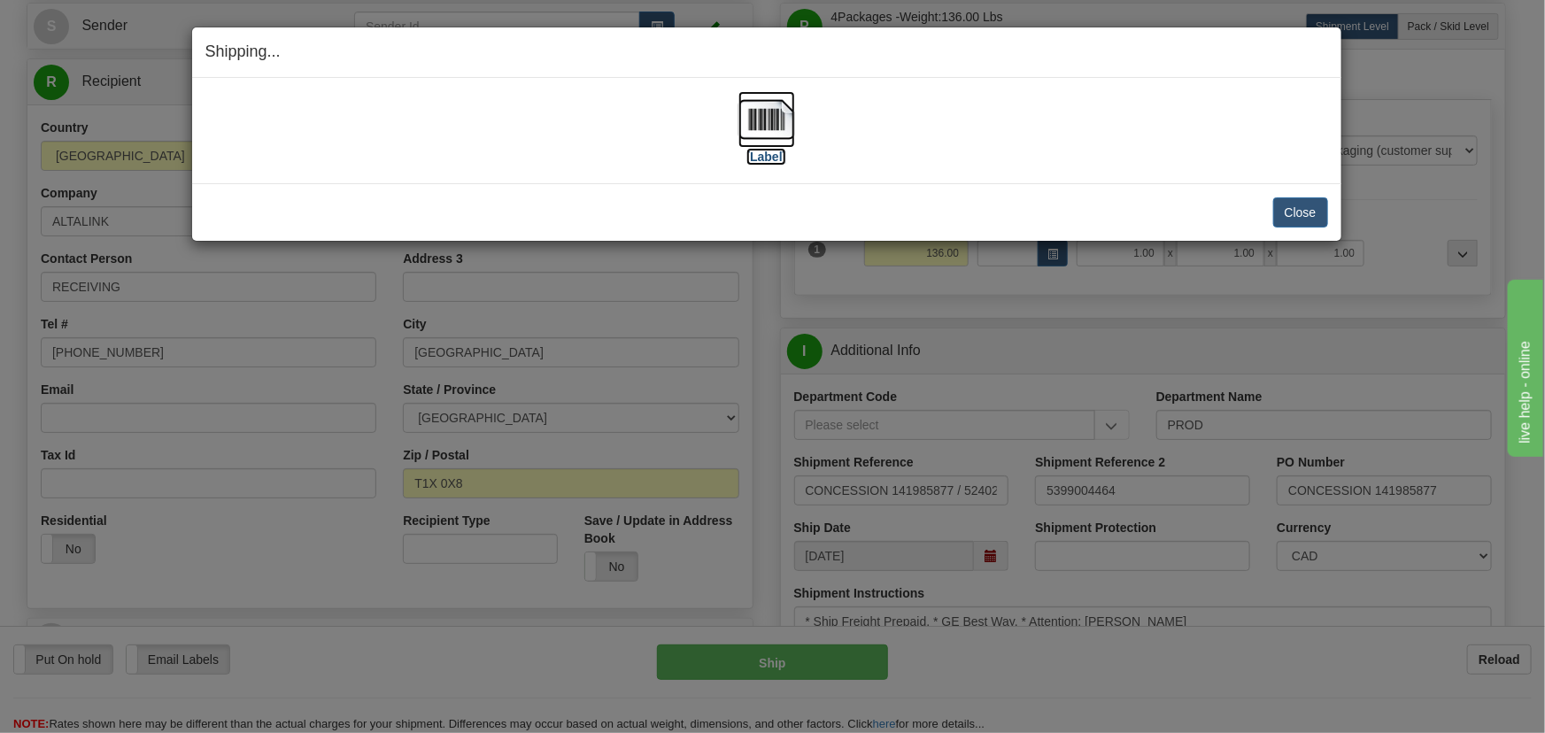
click at [753, 118] on img at bounding box center [767, 119] width 57 height 57
click at [1273, 215] on button "Close" at bounding box center [1300, 212] width 55 height 30
